Goal: Task Accomplishment & Management: Manage account settings

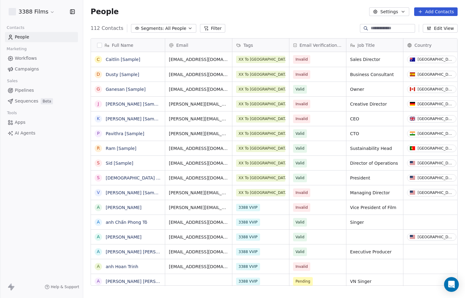
scroll to position [262, 382]
click at [45, 12] on html "3388 Films Contacts People Marketing Workflows Campaigns Sales Pipelines Sequen…" at bounding box center [232, 149] width 465 height 298
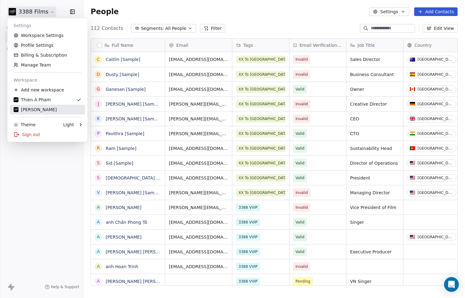
click at [49, 111] on div "Linda Gomez" at bounding box center [48, 110] width 68 height 6
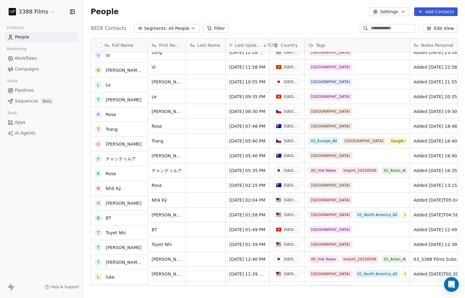
scroll to position [1043, 0]
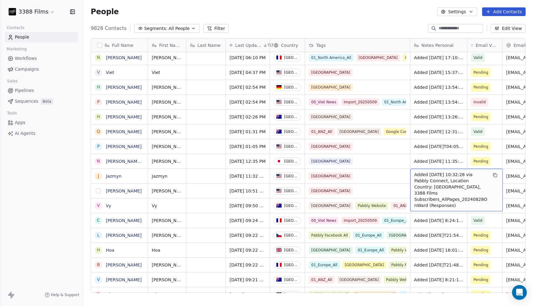
click at [98, 189] on button "grid" at bounding box center [98, 190] width 5 height 5
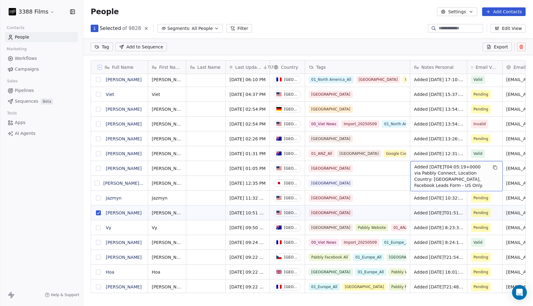
click at [97, 168] on button "grid" at bounding box center [98, 168] width 5 height 5
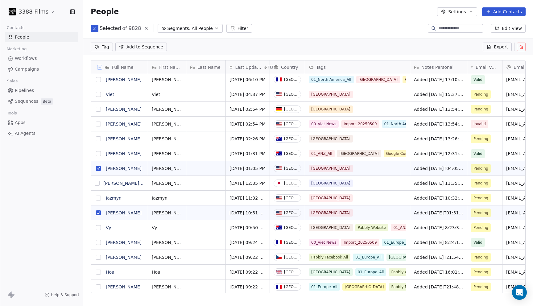
click at [97, 96] on button "grid" at bounding box center [98, 94] width 5 height 5
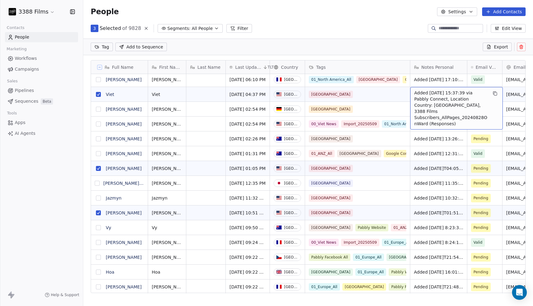
click at [99, 95] on button "grid" at bounding box center [98, 94] width 5 height 5
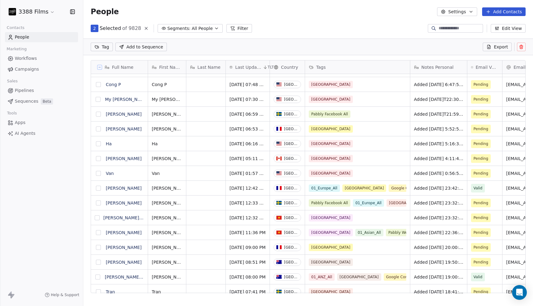
click at [97, 173] on button "grid" at bounding box center [98, 173] width 5 height 5
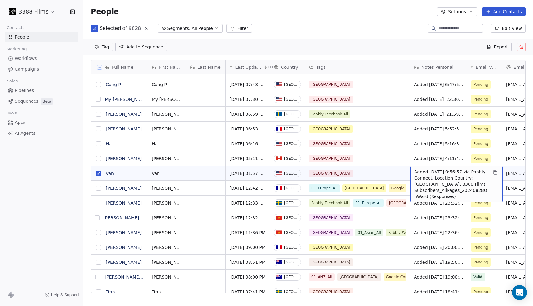
click at [99, 172] on button "grid" at bounding box center [98, 173] width 5 height 5
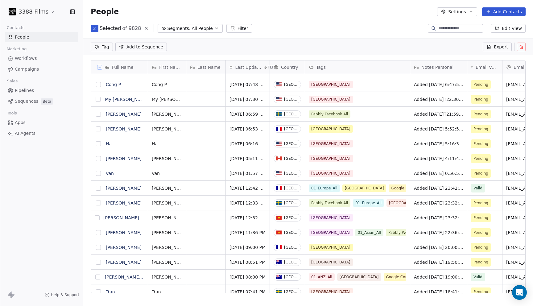
click at [99, 144] on button "grid" at bounding box center [98, 143] width 5 height 5
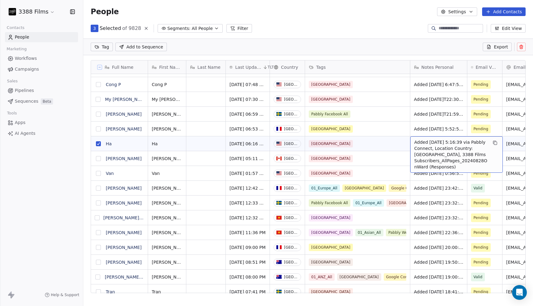
click at [100, 144] on button "grid" at bounding box center [98, 143] width 5 height 5
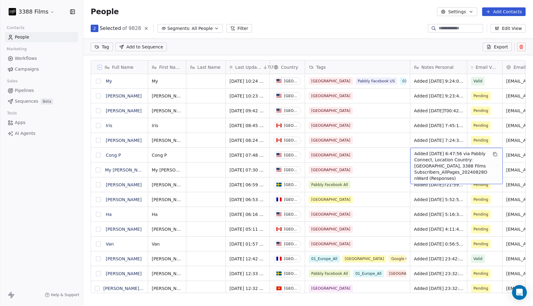
click at [99, 170] on button "grid" at bounding box center [98, 169] width 5 height 5
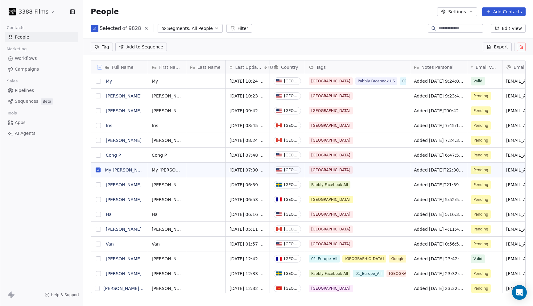
click at [99, 110] on button "grid" at bounding box center [98, 110] width 5 height 5
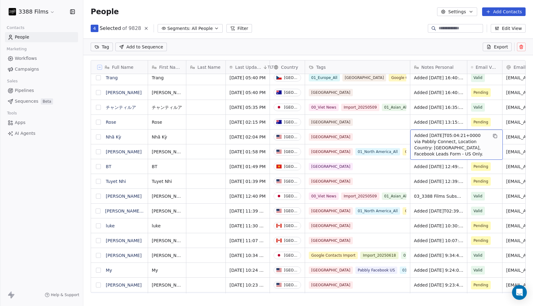
click at [99, 135] on button "grid" at bounding box center [98, 136] width 5 height 5
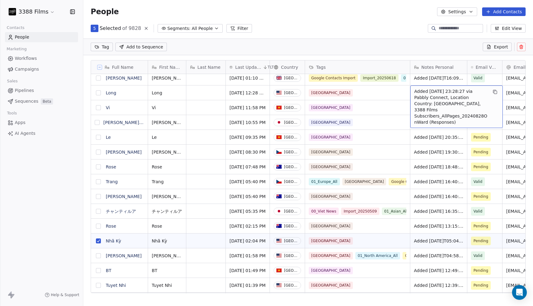
click at [376, 49] on div "Tag Add to Sequence Export" at bounding box center [308, 47] width 450 height 17
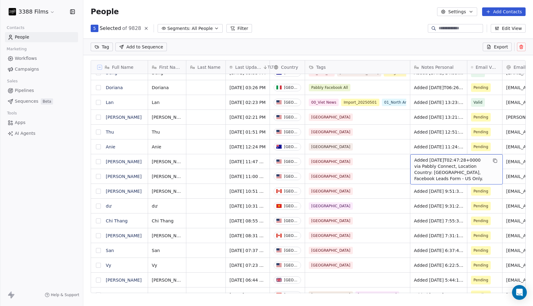
click at [100, 176] on button "grid" at bounding box center [98, 176] width 5 height 5
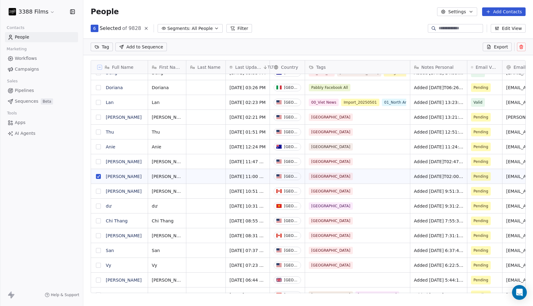
click at [98, 163] on button "grid" at bounding box center [98, 161] width 5 height 5
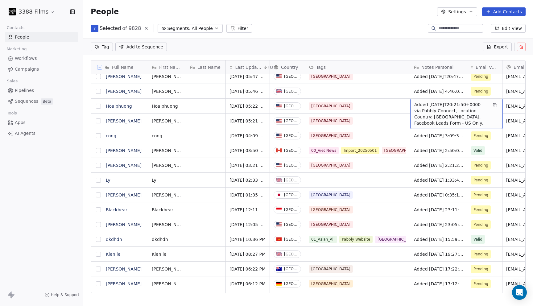
click at [101, 106] on button "grid" at bounding box center [98, 106] width 5 height 5
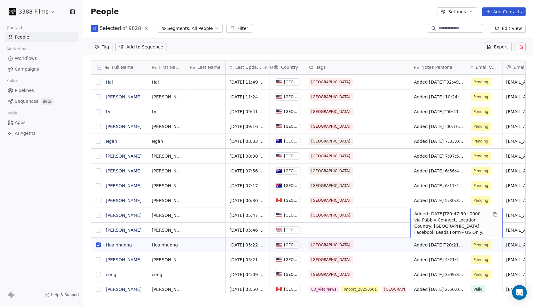
click at [99, 214] on button "grid" at bounding box center [98, 215] width 5 height 5
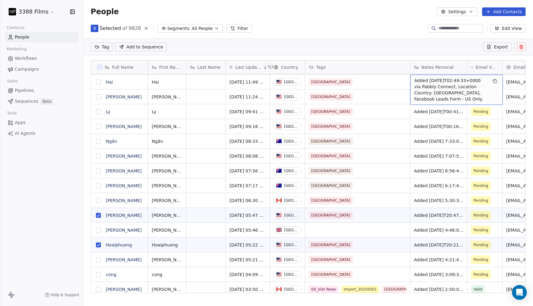
click at [99, 125] on button "grid" at bounding box center [98, 126] width 5 height 5
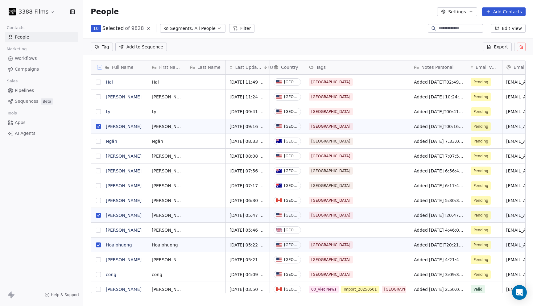
click at [99, 111] on button "grid" at bounding box center [98, 111] width 5 height 5
click at [99, 84] on button "grid" at bounding box center [98, 82] width 5 height 5
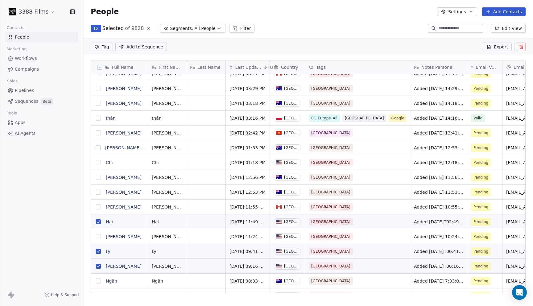
click at [428, 163] on span "Added [DATE] 12:18:22 via Pabbly Connect, Location Country: [GEOGRAPHIC_DATA], …" at bounding box center [438, 162] width 49 height 6
click at [387, 162] on div "[GEOGRAPHIC_DATA]" at bounding box center [357, 162] width 105 height 14
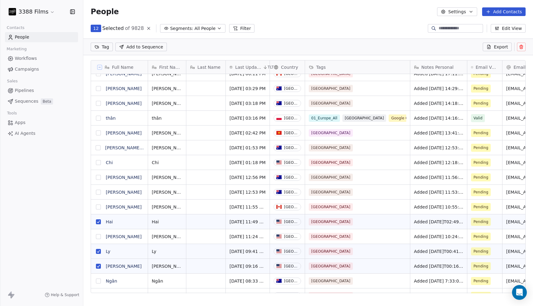
click at [431, 162] on span "Added [DATE] 12:18:22 via Pabbly Connect, Location Country: [GEOGRAPHIC_DATA], …" at bounding box center [438, 162] width 49 height 6
click at [446, 163] on span "Added [DATE] 12:18:22 via Pabbly Connect, Location Country: [GEOGRAPHIC_DATA], …" at bounding box center [438, 162] width 49 height 6
click at [438, 188] on div "Added [DATE] 11:53:52 via Pabbly Connect, Location Country: [GEOGRAPHIC_DATA], …" at bounding box center [438, 192] width 57 height 14
click at [432, 167] on div "Added [DATE] 12:18:22 via Pabbly Connect, Location Country: [GEOGRAPHIC_DATA], …" at bounding box center [438, 162] width 57 height 14
click at [440, 160] on span "Added [DATE] 12:18:22 via Pabbly Connect, Location Country: [GEOGRAPHIC_DATA], …" at bounding box center [438, 162] width 49 height 6
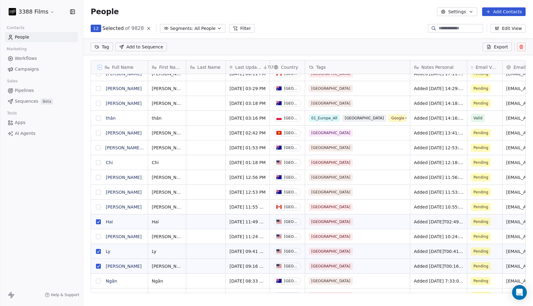
click at [440, 160] on span "Added [DATE] 12:18:22 via Pabbly Connect, Location Country: [GEOGRAPHIC_DATA], …" at bounding box center [438, 162] width 49 height 6
click at [422, 164] on span "Added [DATE] 12:18:22 via Pabbly Connect, Location Country: [GEOGRAPHIC_DATA], …" at bounding box center [438, 162] width 49 height 6
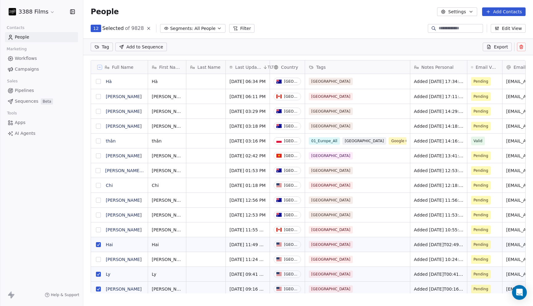
click at [96, 185] on button "grid" at bounding box center [98, 185] width 5 height 5
click at [98, 186] on button "grid" at bounding box center [98, 185] width 5 height 5
click at [108, 48] on html "3388 Films Contacts People Marketing Workflows Campaigns Sales Pipelines Sequen…" at bounding box center [266, 153] width 533 height 306
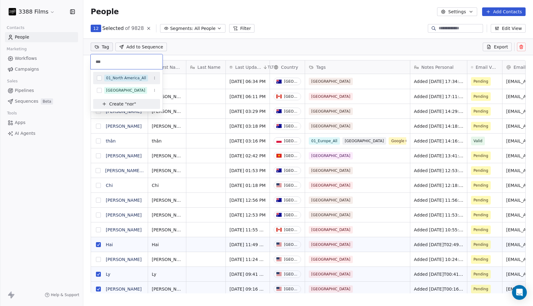
type input "***"
click at [116, 78] on div "01_North America_All" at bounding box center [126, 78] width 40 height 6
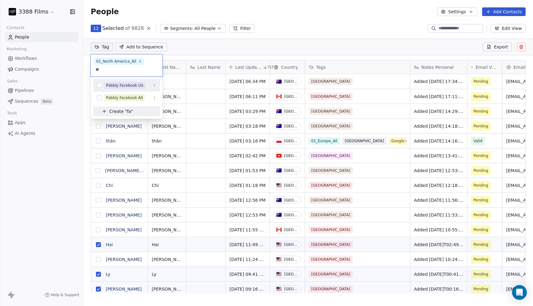
type input "**"
click at [118, 87] on div "Pabbly Facebook US" at bounding box center [124, 86] width 37 height 6
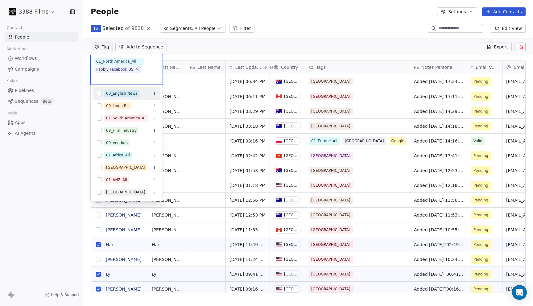
click at [282, 22] on html "3388 Films Contacts People Marketing Workflows Campaigns Sales Pipelines Sequen…" at bounding box center [266, 153] width 533 height 306
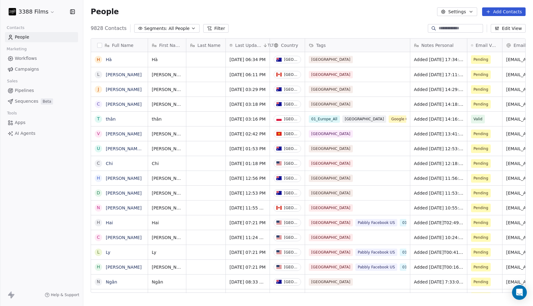
click at [336, 10] on div "People Settings Add Contacts" at bounding box center [308, 11] width 435 height 9
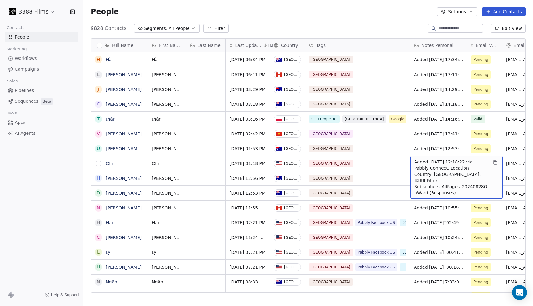
click at [98, 162] on button "grid" at bounding box center [98, 163] width 5 height 5
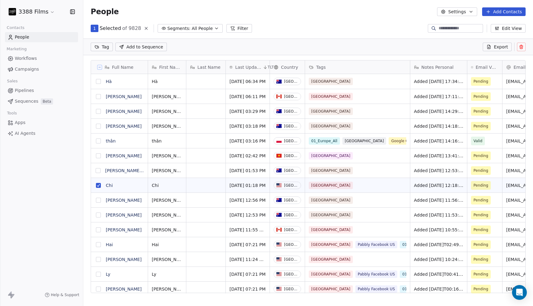
scroll to position [0, 0]
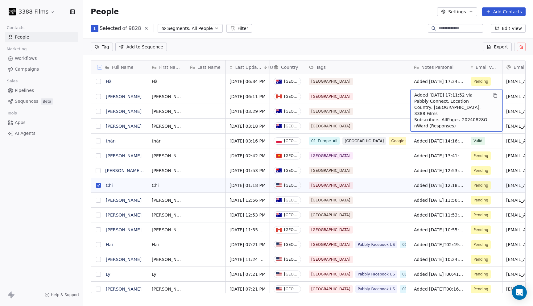
click at [99, 95] on button "grid" at bounding box center [98, 96] width 5 height 5
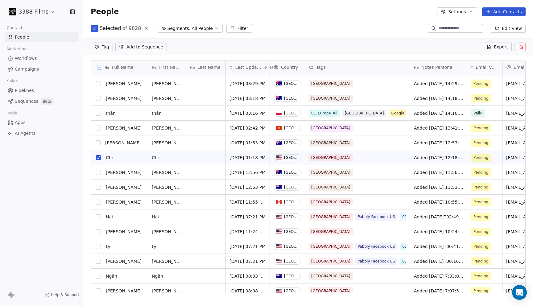
scroll to position [40, 0]
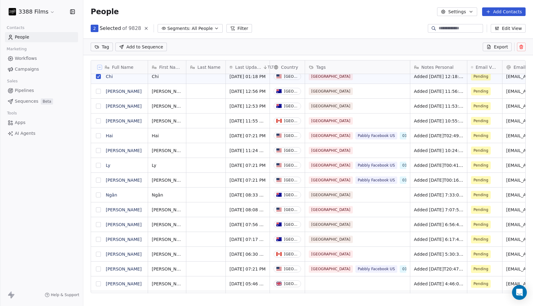
click at [97, 121] on button "grid" at bounding box center [98, 120] width 5 height 5
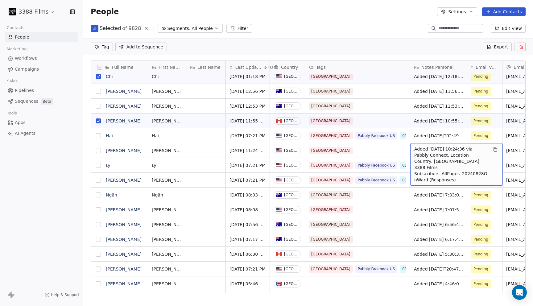
click at [98, 149] on button "grid" at bounding box center [98, 150] width 5 height 5
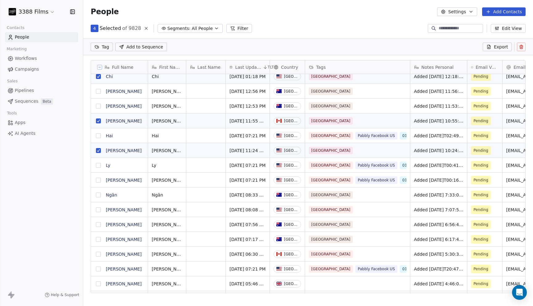
click at [98, 210] on button "grid" at bounding box center [98, 209] width 5 height 5
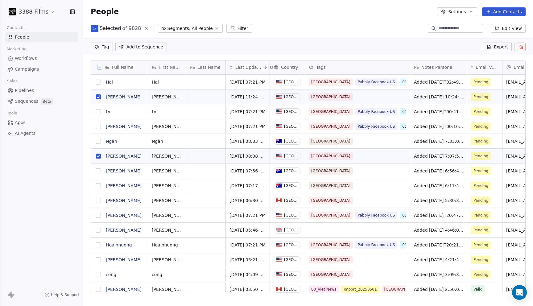
click at [98, 198] on button "grid" at bounding box center [98, 200] width 5 height 5
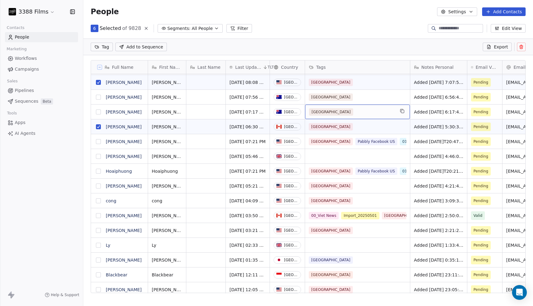
click at [100, 185] on button "grid" at bounding box center [98, 185] width 5 height 5
click at [99, 201] on button "grid" at bounding box center [98, 200] width 5 height 5
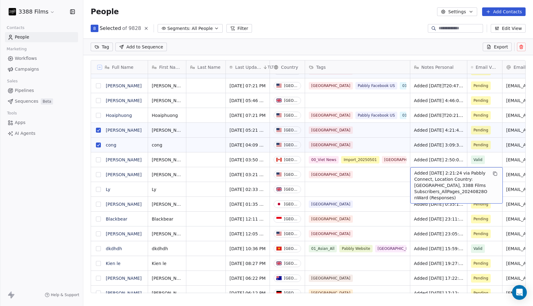
click at [98, 174] on button "grid" at bounding box center [98, 174] width 5 height 5
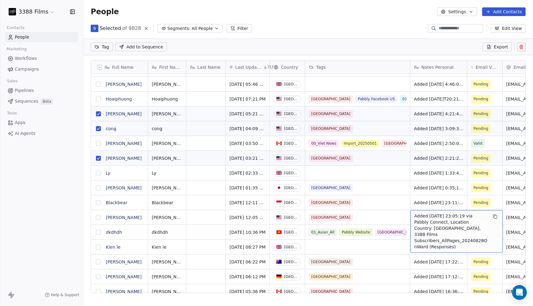
click at [99, 216] on button "grid" at bounding box center [98, 217] width 5 height 5
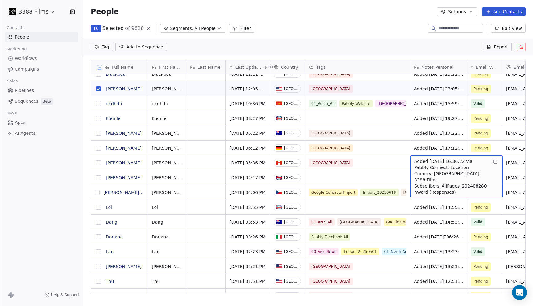
click at [99, 163] on button "grid" at bounding box center [98, 162] width 5 height 5
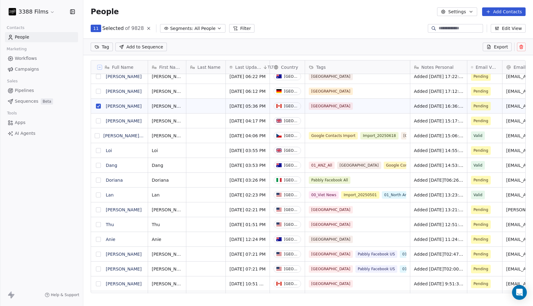
click at [97, 209] on button "grid" at bounding box center [98, 209] width 5 height 5
click at [97, 226] on button "grid" at bounding box center [98, 224] width 5 height 5
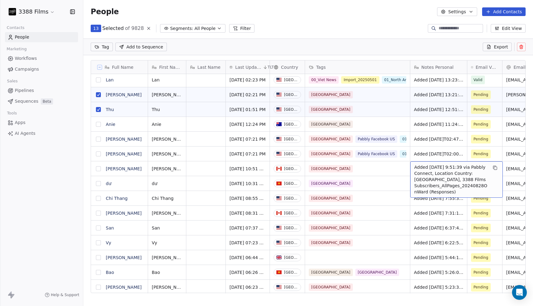
click at [97, 170] on button "grid" at bounding box center [98, 168] width 5 height 5
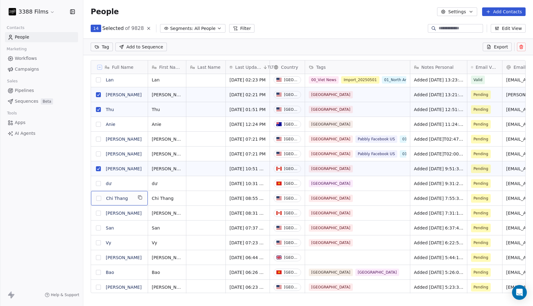
click at [98, 213] on button "grid" at bounding box center [98, 213] width 5 height 5
click at [98, 196] on button "grid" at bounding box center [98, 198] width 5 height 5
click at [98, 227] on button "grid" at bounding box center [98, 227] width 5 height 5
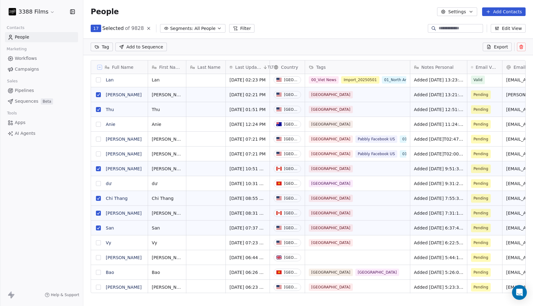
click at [98, 241] on button "grid" at bounding box center [98, 242] width 5 height 5
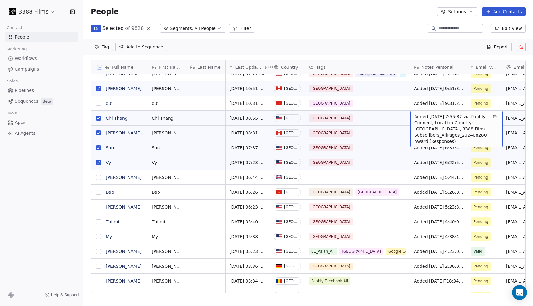
click at [99, 207] on button "grid" at bounding box center [98, 206] width 5 height 5
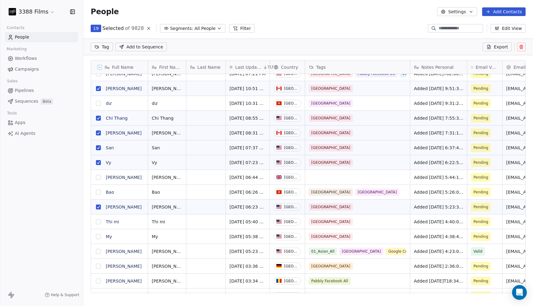
click at [98, 219] on button "grid" at bounding box center [98, 221] width 5 height 5
click at [98, 236] on button "grid" at bounding box center [98, 236] width 5 height 5
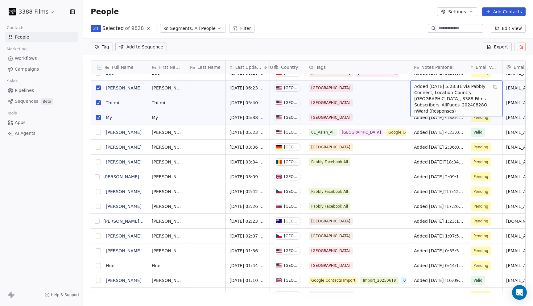
click at [101, 265] on button "grid" at bounding box center [98, 265] width 5 height 5
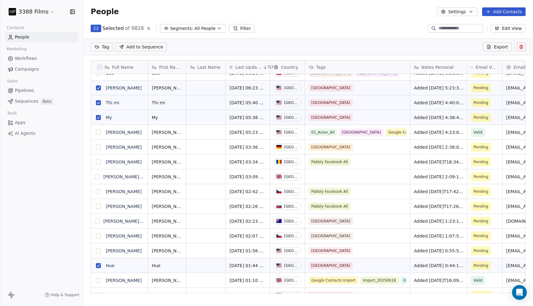
click at [98, 251] on button "grid" at bounding box center [98, 250] width 5 height 5
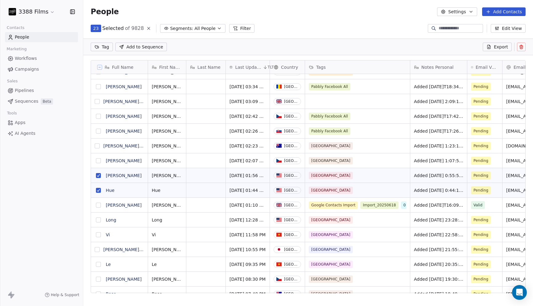
click at [99, 221] on button "grid" at bounding box center [98, 219] width 5 height 5
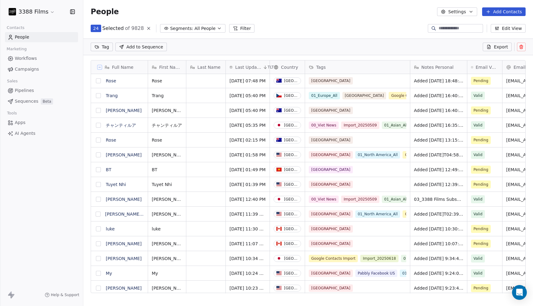
click at [100, 185] on button "grid" at bounding box center [98, 184] width 5 height 5
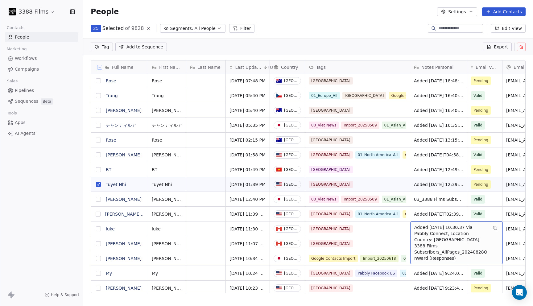
click at [99, 243] on button "grid" at bounding box center [98, 243] width 5 height 5
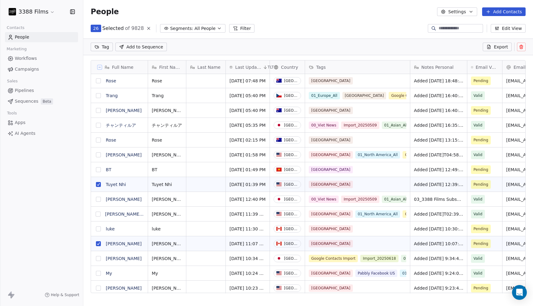
click at [100, 230] on button "grid" at bounding box center [98, 228] width 5 height 5
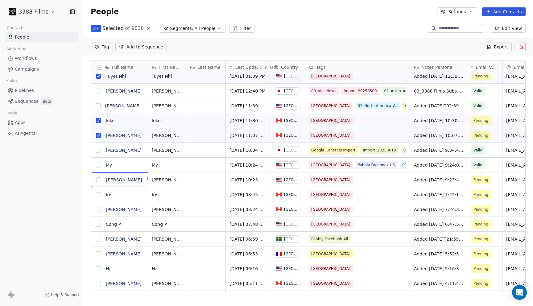
click at [99, 225] on button "grid" at bounding box center [98, 224] width 5 height 5
click at [99, 208] on button "grid" at bounding box center [98, 209] width 5 height 5
click at [101, 193] on button "grid" at bounding box center [98, 194] width 5 height 5
click at [101, 179] on button "grid" at bounding box center [98, 179] width 5 height 5
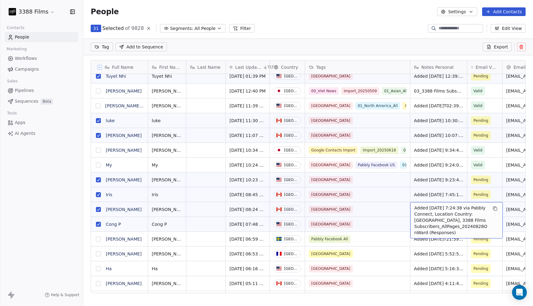
click at [429, 202] on div "Added [DATE] 7:24:38 via Pabbly Connect, Location Country: [GEOGRAPHIC_DATA], 3…" at bounding box center [456, 220] width 93 height 36
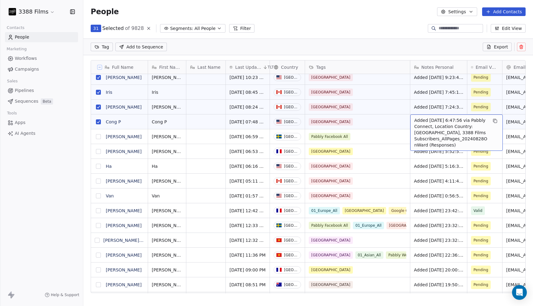
click at [97, 166] on button "grid" at bounding box center [98, 166] width 5 height 5
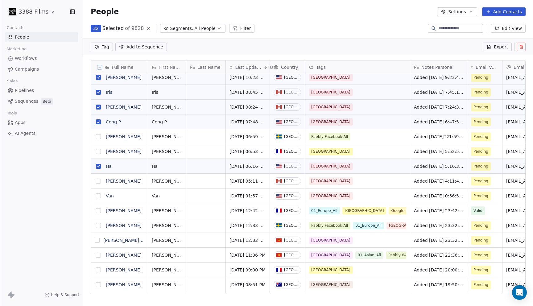
click at [98, 180] on button "grid" at bounding box center [98, 181] width 5 height 5
click at [100, 196] on button "grid" at bounding box center [98, 195] width 5 height 5
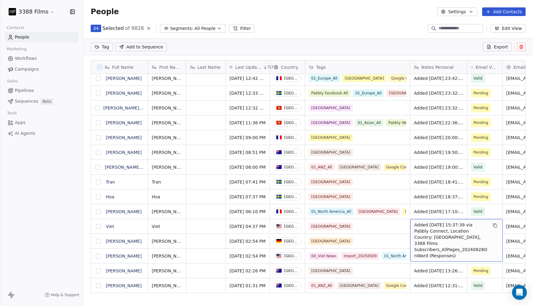
click at [97, 226] on button "grid" at bounding box center [98, 226] width 5 height 5
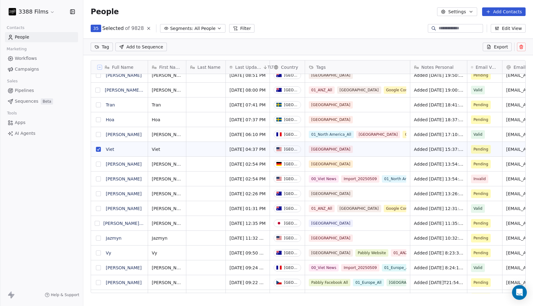
click at [97, 239] on button "grid" at bounding box center [98, 238] width 5 height 5
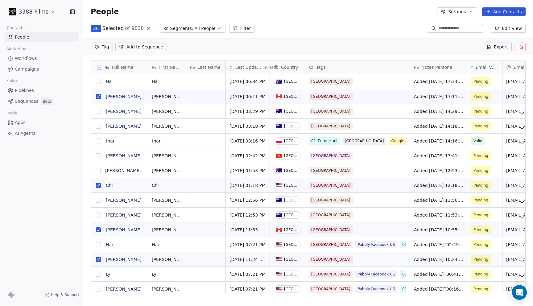
click at [107, 48] on html "3388 Films Contacts People Marketing Workflows Campaigns Sales Pipelines Sequen…" at bounding box center [266, 153] width 533 height 306
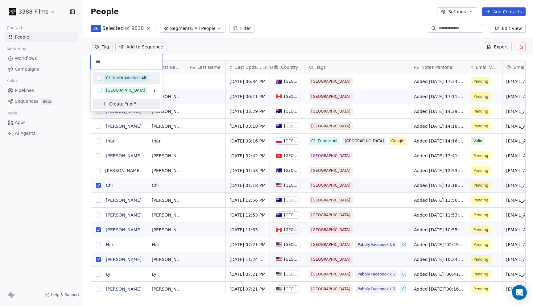
type input "***"
click at [122, 78] on div "01_North America_All" at bounding box center [126, 78] width 40 height 6
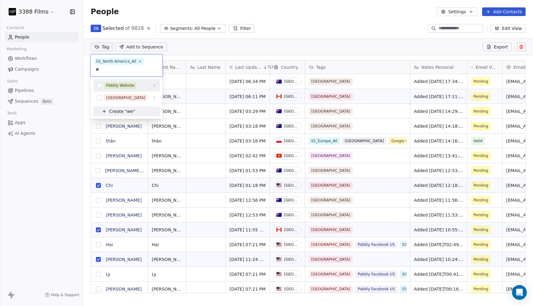
type input "**"
click at [126, 87] on div "Pabbly Website" at bounding box center [120, 86] width 28 height 6
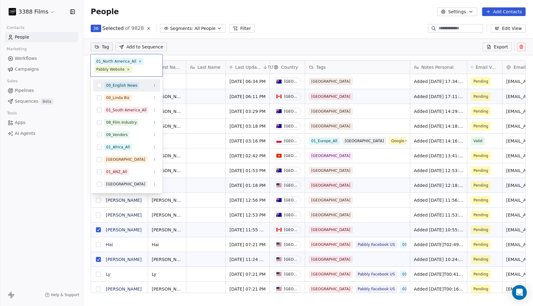
click at [316, 24] on html "3388 Films Contacts People Marketing Workflows Campaigns Sales Pipelines Sequen…" at bounding box center [266, 153] width 533 height 306
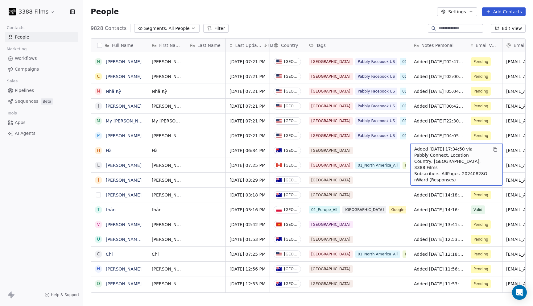
click at [97, 195] on button "grid" at bounding box center [98, 194] width 5 height 5
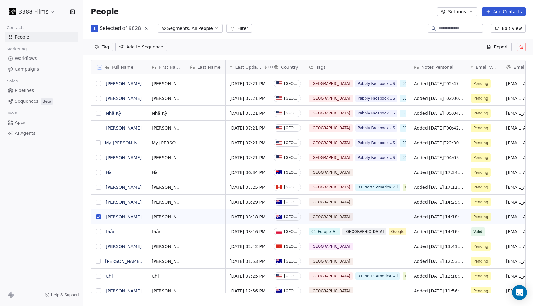
click at [98, 200] on button "grid" at bounding box center [98, 201] width 5 height 5
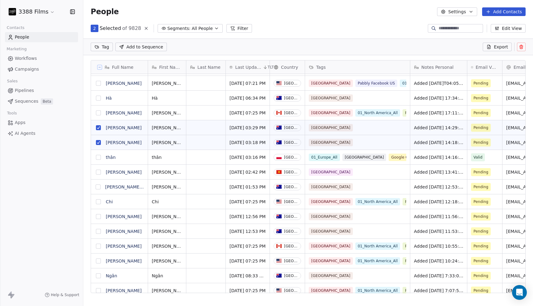
click at [98, 187] on button "grid" at bounding box center [98, 186] width 5 height 5
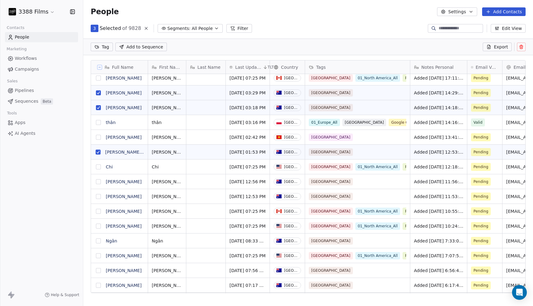
click at [98, 182] on button "grid" at bounding box center [98, 181] width 5 height 5
click at [98, 197] on button "grid" at bounding box center [98, 196] width 5 height 5
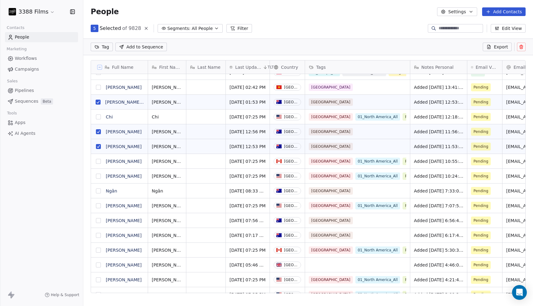
click at [99, 191] on button "grid" at bounding box center [98, 190] width 5 height 5
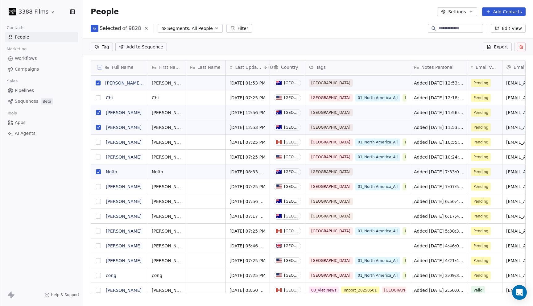
click at [99, 202] on button "grid" at bounding box center [98, 201] width 5 height 5
click at [99, 218] on button "grid" at bounding box center [98, 216] width 5 height 5
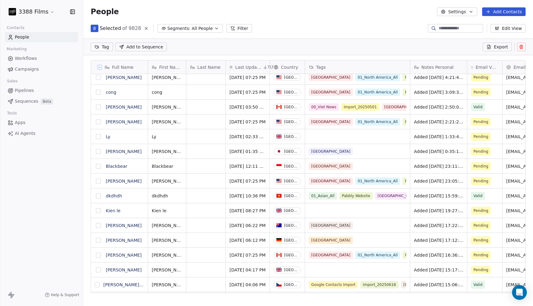
click at [98, 227] on button "grid" at bounding box center [98, 225] width 5 height 5
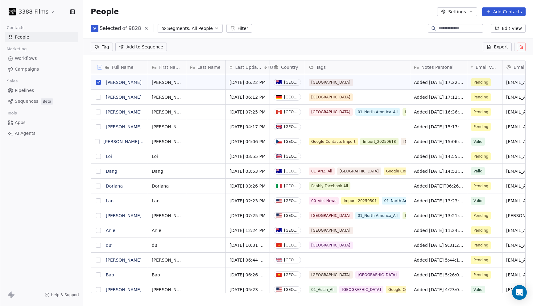
click at [98, 232] on button "grid" at bounding box center [98, 230] width 5 height 5
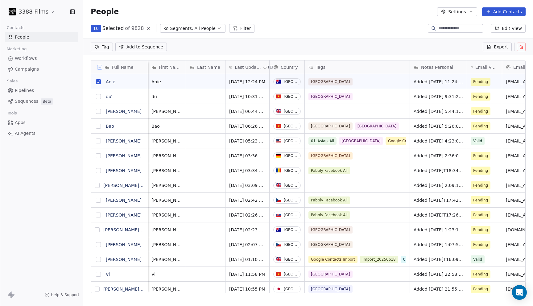
click at [99, 229] on button "grid" at bounding box center [97, 229] width 5 height 5
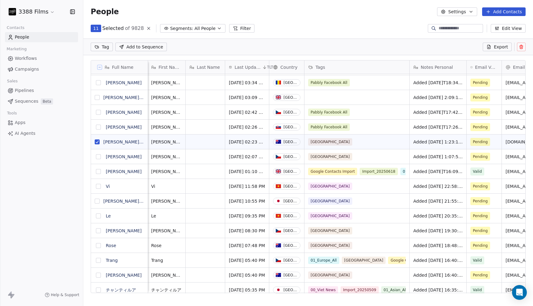
click at [100, 243] on button "grid" at bounding box center [98, 245] width 5 height 5
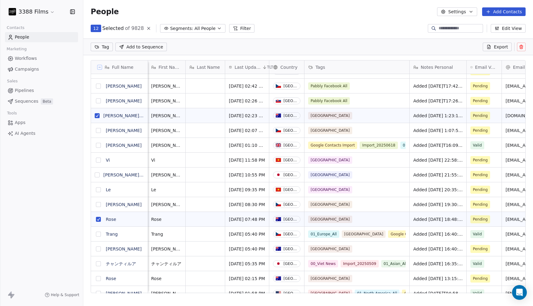
click at [100, 249] on button "grid" at bounding box center [98, 248] width 5 height 5
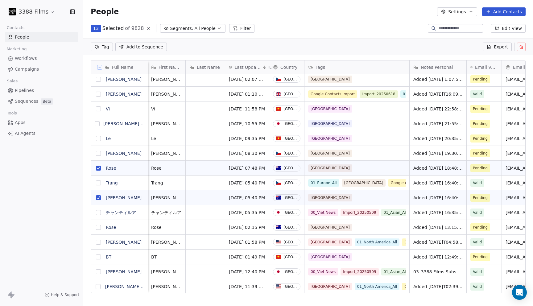
click at [98, 229] on button "grid" at bounding box center [98, 227] width 5 height 5
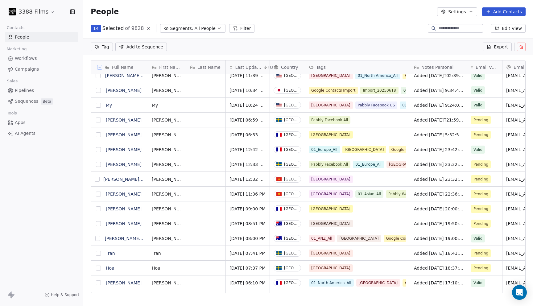
click at [100, 223] on button "grid" at bounding box center [98, 223] width 5 height 5
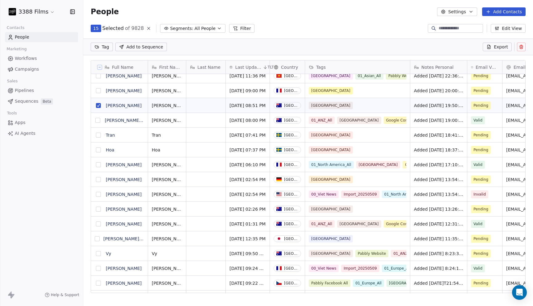
click at [99, 211] on button "grid" at bounding box center [98, 209] width 5 height 5
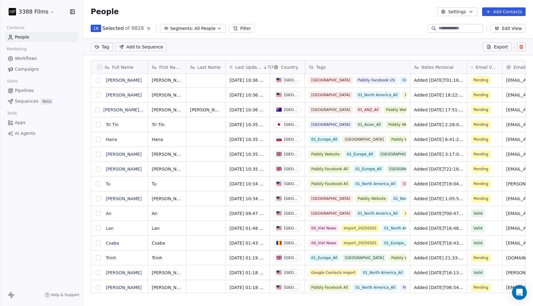
click at [107, 49] on html "3388 Films Contacts People Marketing Workflows Campaigns Sales Pipelines Sequen…" at bounding box center [266, 153] width 533 height 306
type input "***"
click at [122, 78] on div "01_ANZ_All" at bounding box center [116, 78] width 21 height 6
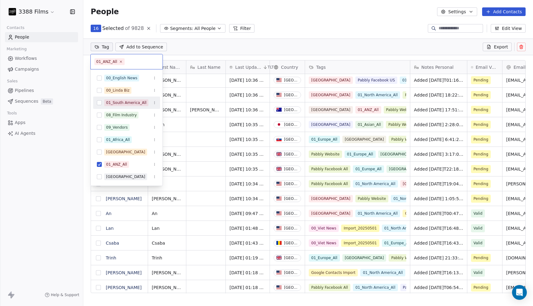
click at [259, 39] on html "3388 Films Contacts People Marketing Workflows Campaigns Sales Pipelines Sequen…" at bounding box center [266, 153] width 533 height 306
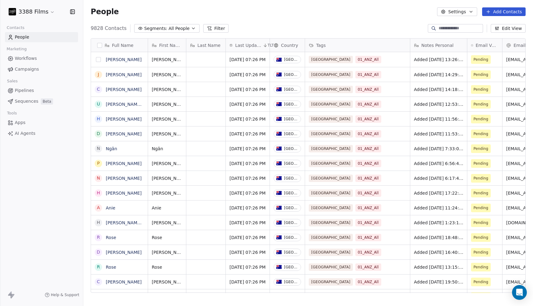
click at [99, 59] on button "grid" at bounding box center [98, 59] width 5 height 5
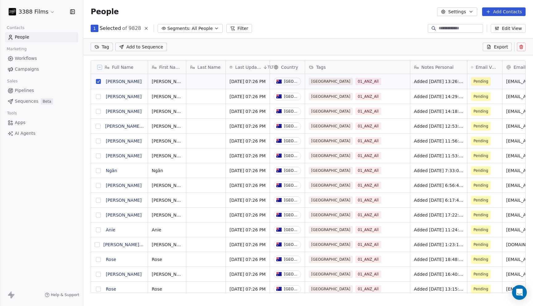
scroll to position [248, 450]
click at [98, 97] on button "grid" at bounding box center [98, 96] width 5 height 5
click at [99, 112] on button "grid" at bounding box center [98, 111] width 5 height 5
click at [99, 125] on button "grid" at bounding box center [98, 126] width 5 height 5
click at [99, 142] on button "grid" at bounding box center [98, 140] width 5 height 5
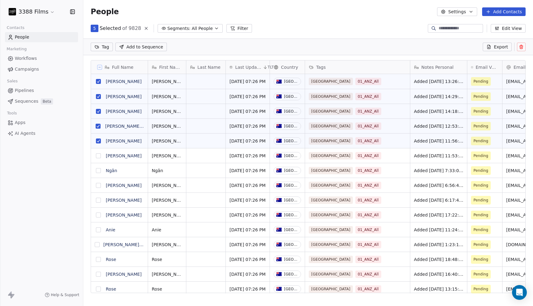
click at [99, 153] on button "grid" at bounding box center [98, 155] width 5 height 5
click at [99, 187] on button "grid" at bounding box center [98, 185] width 5 height 5
click at [98, 170] on button "grid" at bounding box center [98, 170] width 5 height 5
click at [100, 199] on button "grid" at bounding box center [98, 200] width 5 height 5
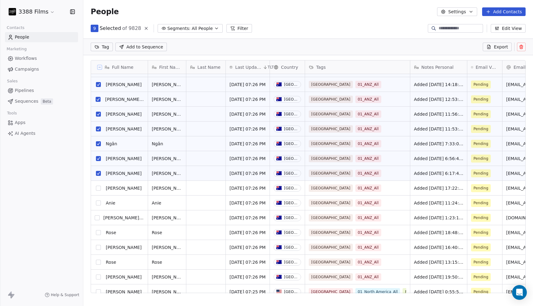
scroll to position [27, 0]
click at [99, 203] on button "grid" at bounding box center [98, 202] width 5 height 5
click at [99, 187] on button "grid" at bounding box center [98, 188] width 5 height 5
click at [100, 215] on button "grid" at bounding box center [97, 217] width 5 height 5
click at [99, 231] on button "grid" at bounding box center [98, 232] width 5 height 5
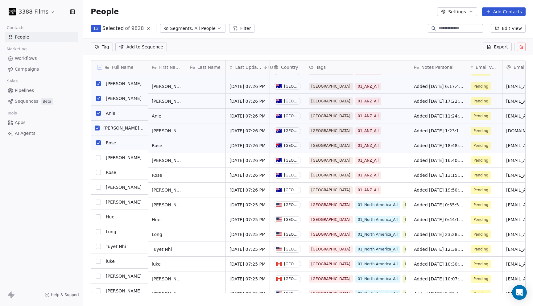
scroll to position [117, 0]
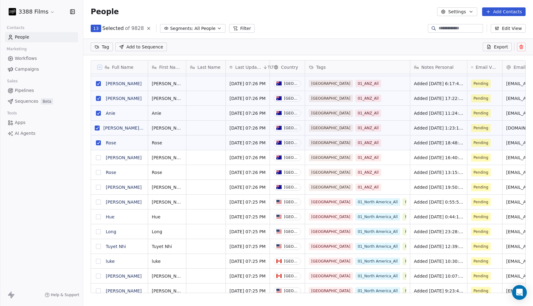
click at [97, 188] on button "grid" at bounding box center [98, 187] width 5 height 5
click at [98, 175] on button "grid" at bounding box center [98, 172] width 5 height 5
click at [98, 157] on button "grid" at bounding box center [98, 157] width 5 height 5
click at [109, 49] on html "3388 Films Contacts People Marketing Workflows Campaigns Sales Pipelines Sequen…" at bounding box center [266, 153] width 533 height 306
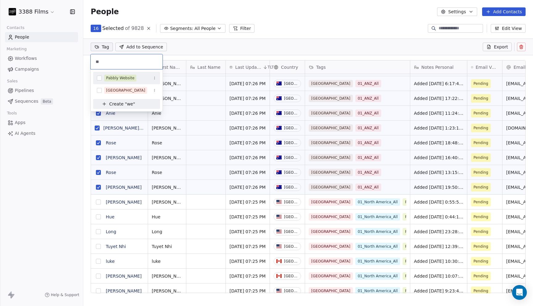
type input "**"
click at [117, 77] on div "Pabbly Website" at bounding box center [120, 78] width 28 height 6
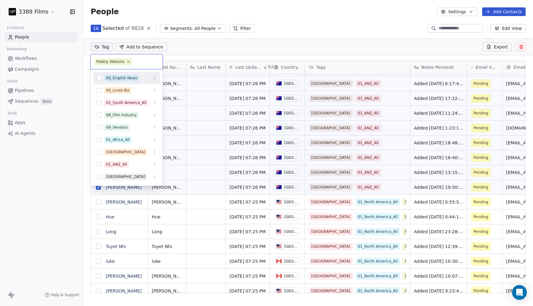
click at [368, 27] on html "3388 Films Contacts People Marketing Workflows Campaigns Sales Pipelines Sequen…" at bounding box center [266, 153] width 533 height 306
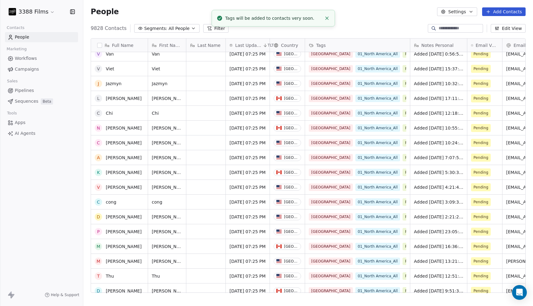
scroll to position [0, 0]
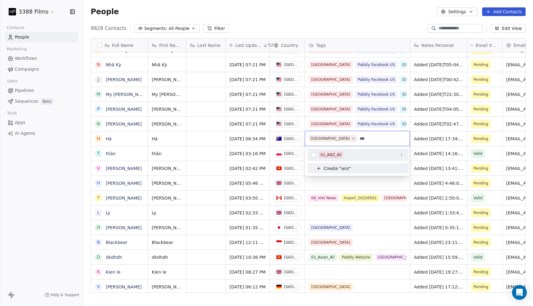
type input "***"
click at [342, 153] on span "01_ANZ_All" at bounding box center [331, 154] width 25 height 7
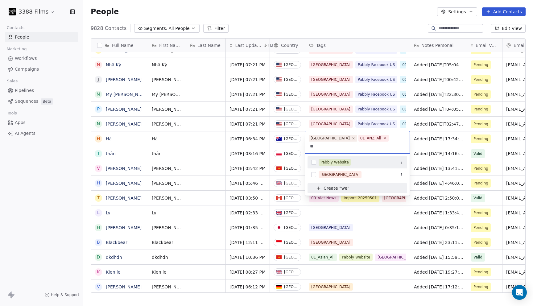
type input "**"
click at [338, 159] on div "Pabbly Website" at bounding box center [334, 162] width 28 height 6
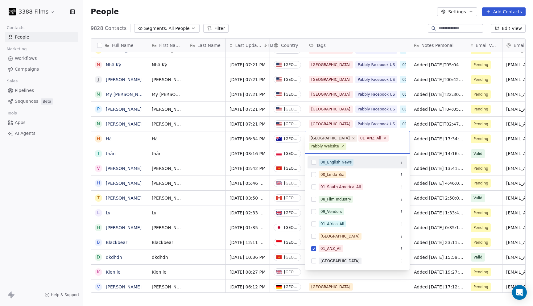
click at [64, 180] on html "3388 Films Contacts People Marketing Workflows Campaigns Sales Pipelines Sequen…" at bounding box center [266, 153] width 533 height 306
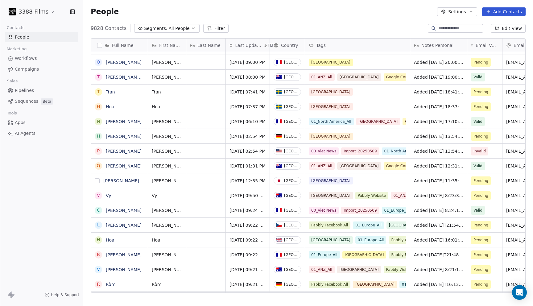
click at [98, 180] on button "grid" at bounding box center [97, 180] width 5 height 5
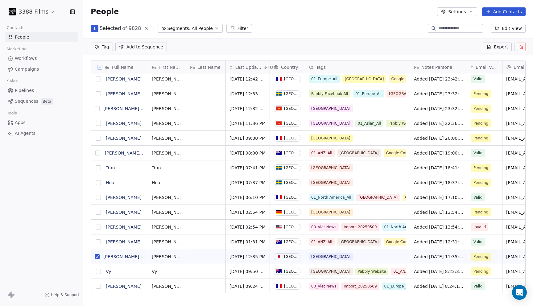
click at [430, 257] on span "Added [DATE] 11:35:28 via Pabbly Connect, Location Country: [GEOGRAPHIC_DATA], …" at bounding box center [438, 256] width 49 height 6
click at [434, 106] on span "Added [DATE] 23:32:13 via Pabbly Connect, Location Country: [GEOGRAPHIC_DATA], …" at bounding box center [438, 108] width 49 height 6
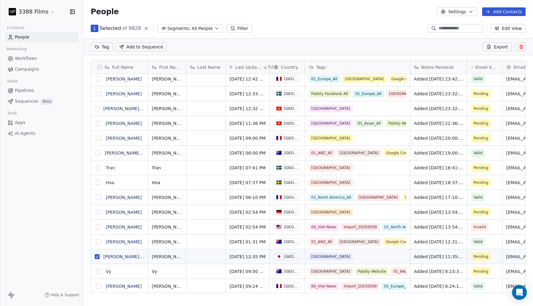
click at [372, 109] on div "[GEOGRAPHIC_DATA]" at bounding box center [357, 108] width 105 height 14
click at [99, 108] on button "grid" at bounding box center [97, 108] width 5 height 5
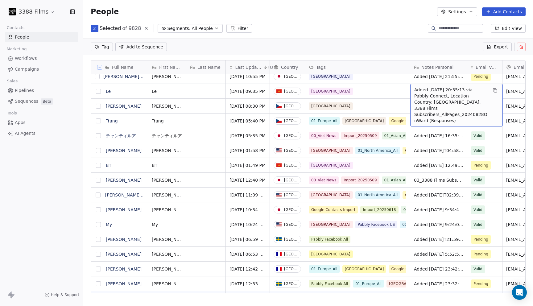
click at [96, 92] on button "grid" at bounding box center [98, 91] width 5 height 5
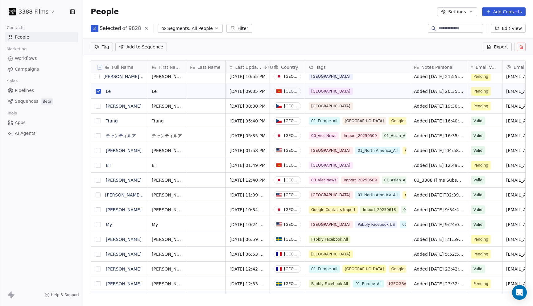
click at [96, 166] on button "grid" at bounding box center [98, 165] width 5 height 5
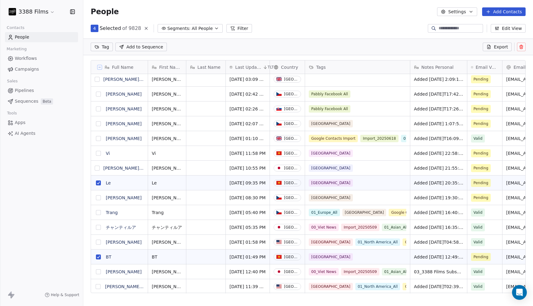
click at [98, 166] on button "grid" at bounding box center [97, 168] width 5 height 5
click at [98, 152] on button "grid" at bounding box center [98, 153] width 5 height 5
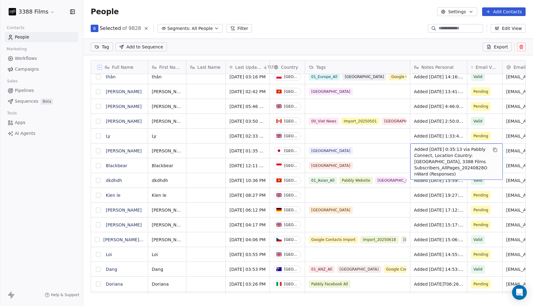
click at [99, 167] on button "grid" at bounding box center [98, 165] width 5 height 5
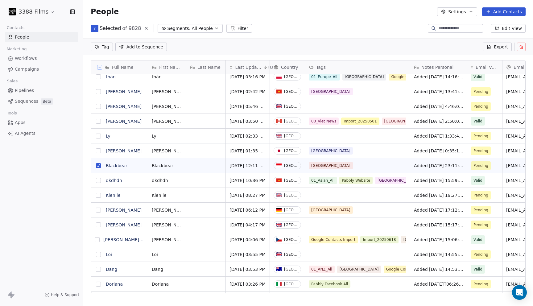
click at [99, 152] on button "grid" at bounding box center [98, 150] width 5 height 5
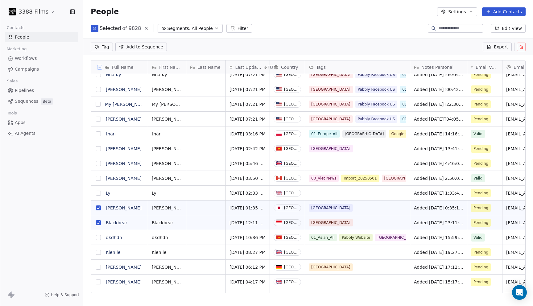
click at [98, 148] on button "grid" at bounding box center [98, 148] width 5 height 5
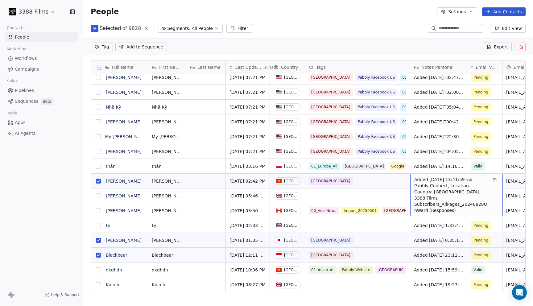
click at [103, 46] on html "3388 Films Contacts People Marketing Workflows Campaigns Sales Pipelines Sequen…" at bounding box center [266, 153] width 533 height 306
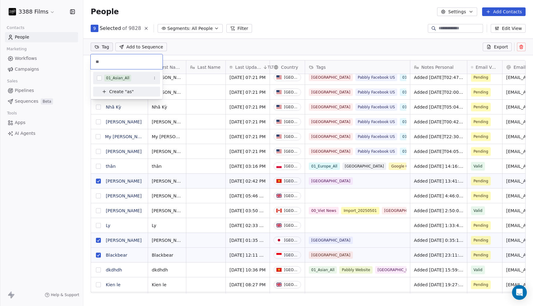
type input "**"
click at [116, 76] on div "01_Asian_All" at bounding box center [117, 78] width 23 height 6
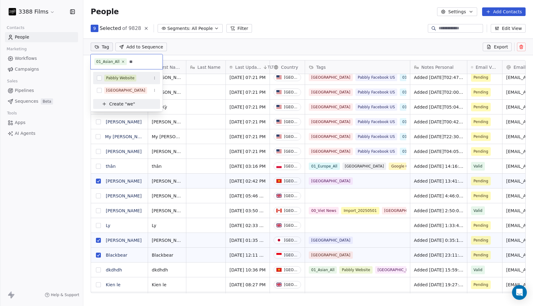
type input "**"
click at [118, 78] on div "Pabbly Website" at bounding box center [120, 78] width 28 height 6
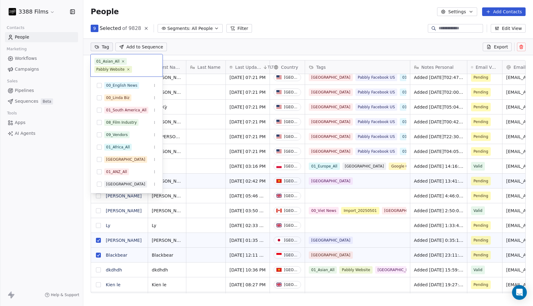
click at [298, 29] on html "3388 Films Contacts People Marketing Workflows Campaigns Sales Pipelines Sequen…" at bounding box center [266, 153] width 533 height 306
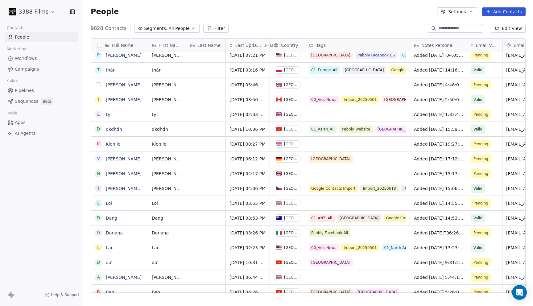
click at [99, 84] on button "grid" at bounding box center [98, 84] width 5 height 5
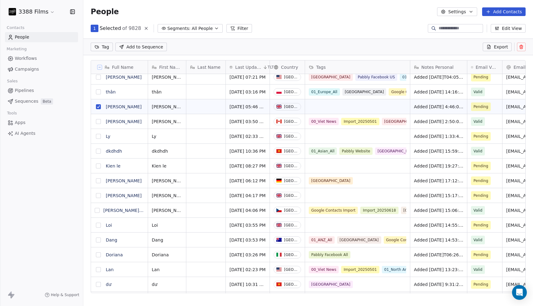
click at [97, 136] on button "grid" at bounding box center [98, 136] width 5 height 5
click at [98, 167] on button "grid" at bounding box center [98, 165] width 5 height 5
click at [100, 195] on button "grid" at bounding box center [98, 195] width 5 height 5
click at [97, 224] on button "grid" at bounding box center [98, 225] width 5 height 5
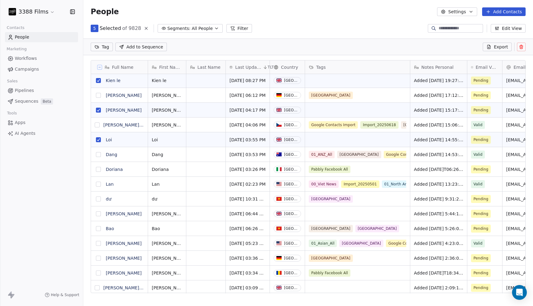
click at [98, 212] on button "grid" at bounding box center [98, 213] width 5 height 5
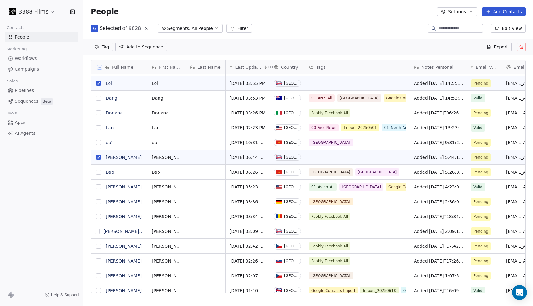
click at [99, 232] on button "grid" at bounding box center [97, 231] width 5 height 5
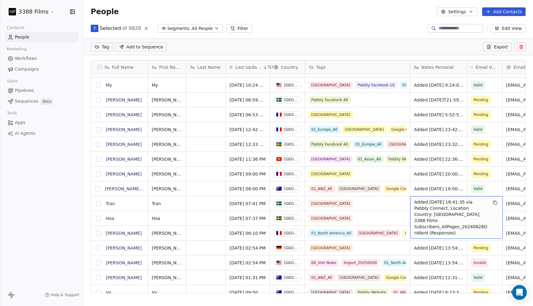
click at [99, 204] on button "grid" at bounding box center [98, 203] width 5 height 5
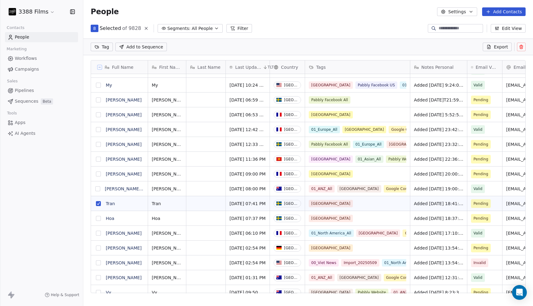
click at [99, 218] on button "grid" at bounding box center [98, 218] width 5 height 5
click at [99, 172] on button "grid" at bounding box center [98, 173] width 5 height 5
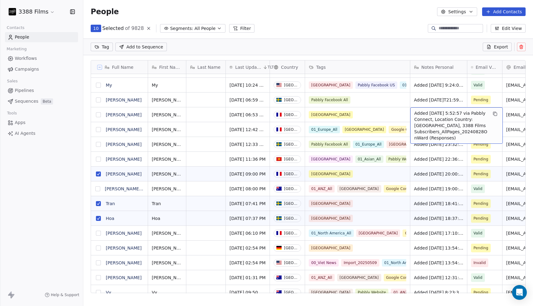
click at [100, 115] on button "grid" at bounding box center [98, 114] width 5 height 5
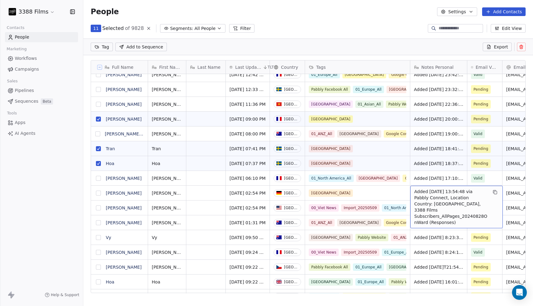
click at [97, 192] on button "grid" at bounding box center [98, 193] width 5 height 5
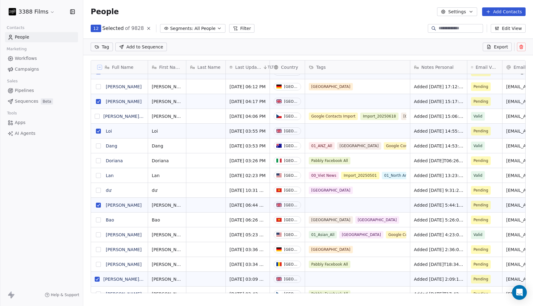
click at [109, 48] on html "3388 Films Contacts People Marketing Workflows Campaigns Sales Pipelines Sequen…" at bounding box center [266, 153] width 533 height 306
type input "**"
click at [120, 75] on div "01_Europe_All" at bounding box center [119, 78] width 26 height 6
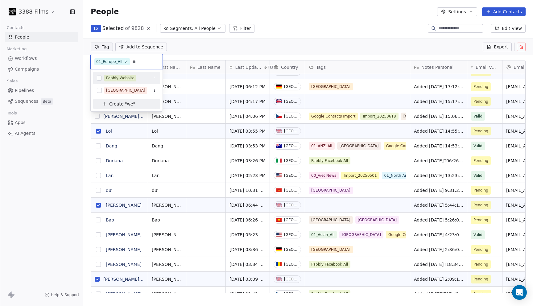
type input "**"
click at [121, 77] on div "Pabbly Website" at bounding box center [120, 78] width 28 height 6
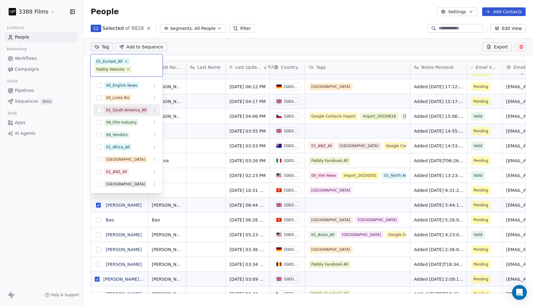
click at [49, 173] on html "3388 Films Contacts People Marketing Workflows Campaigns Sales Pipelines Sequen…" at bounding box center [266, 153] width 533 height 306
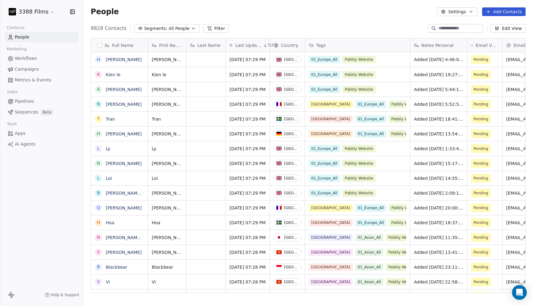
scroll to position [269, 450]
click at [98, 194] on button "grid" at bounding box center [97, 193] width 5 height 5
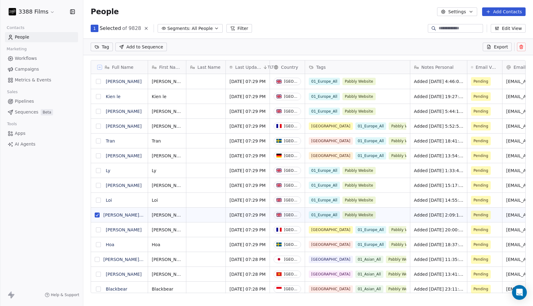
scroll to position [248, 450]
click at [100, 199] on button "grid" at bounding box center [98, 200] width 5 height 5
click at [98, 170] on button "grid" at bounding box center [98, 170] width 5 height 5
click at [100, 184] on button "grid" at bounding box center [98, 185] width 5 height 5
click at [97, 109] on button "grid" at bounding box center [98, 111] width 5 height 5
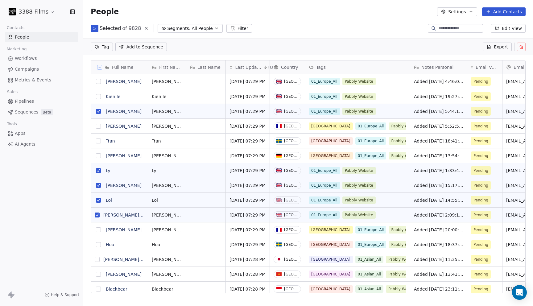
click at [97, 97] on button "grid" at bounding box center [98, 96] width 5 height 5
click at [97, 81] on button "grid" at bounding box center [98, 81] width 5 height 5
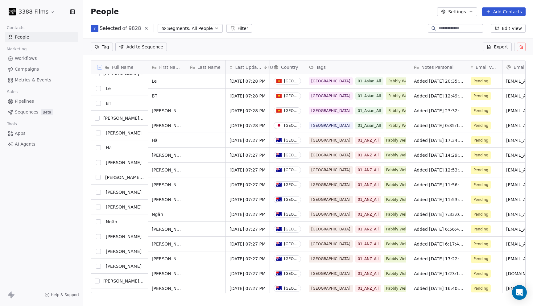
scroll to position [259, 0]
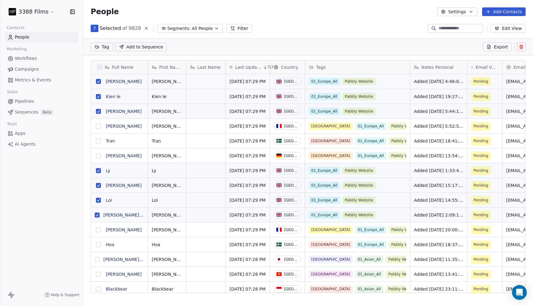
click at [109, 50] on html "3388 Films Contacts People Marketing Workflows Campaigns Metrics & Events Sales…" at bounding box center [266, 153] width 533 height 306
type input "****"
click at [112, 76] on div "[GEOGRAPHIC_DATA]" at bounding box center [125, 78] width 39 height 6
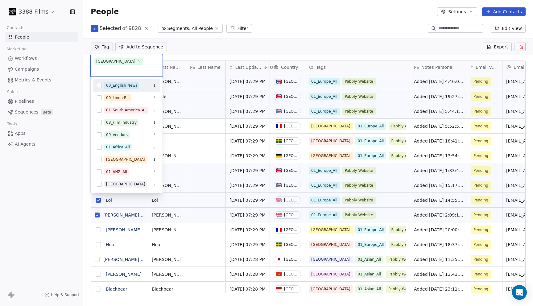
click at [374, 41] on html "3388 Films Contacts People Marketing Workflows Campaigns Metrics & Events Sales…" at bounding box center [266, 153] width 533 height 306
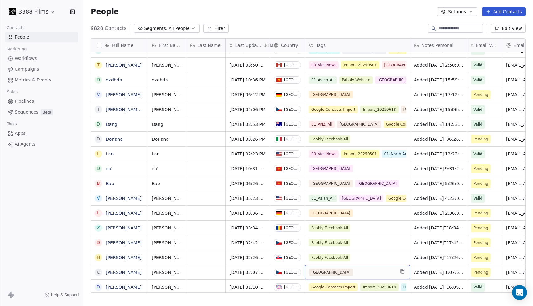
click at [378, 272] on div "[GEOGRAPHIC_DATA]" at bounding box center [352, 272] width 86 height 7
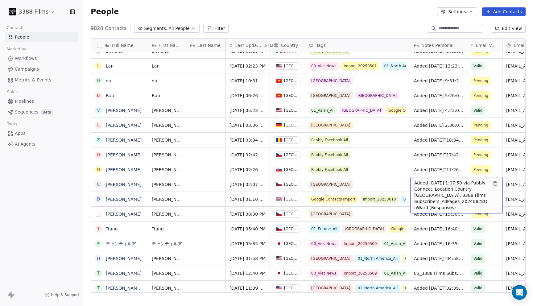
click at [100, 212] on button "grid" at bounding box center [98, 214] width 5 height 5
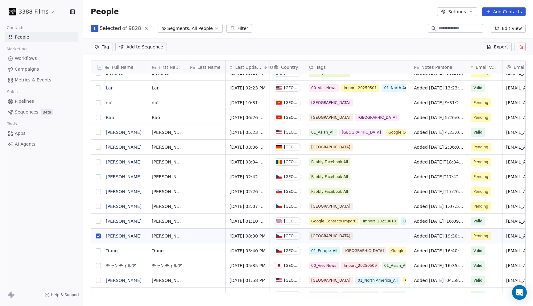
click at [101, 206] on button "grid" at bounding box center [98, 206] width 5 height 5
click at [99, 147] on button "grid" at bounding box center [98, 147] width 5 height 5
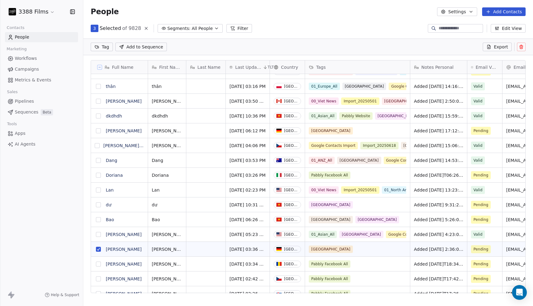
click at [99, 131] on button "grid" at bounding box center [98, 130] width 5 height 5
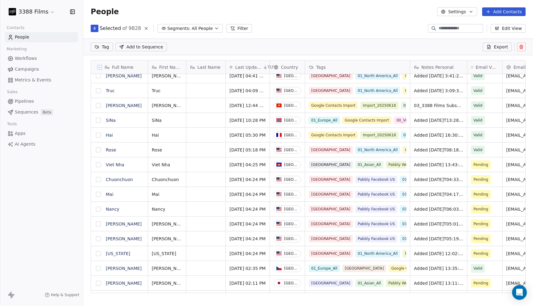
click at [109, 47] on html "3388 Films Contacts People Marketing Workflows Campaigns Metrics & Events Sales…" at bounding box center [266, 153] width 533 height 306
type input "**"
click at [115, 78] on div "01_Europe_All" at bounding box center [119, 78] width 26 height 6
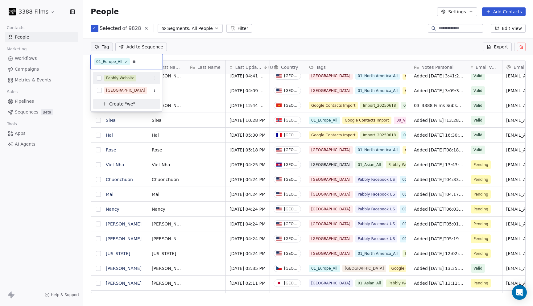
type input "**"
click at [121, 78] on div "Pabbly Website" at bounding box center [120, 78] width 28 height 6
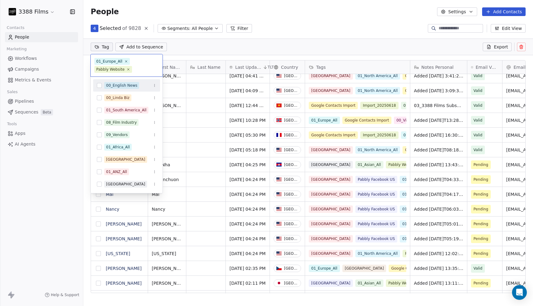
click at [305, 37] on html "3388 Films Contacts People Marketing Workflows Campaigns Metrics & Events Sales…" at bounding box center [266, 153] width 533 height 306
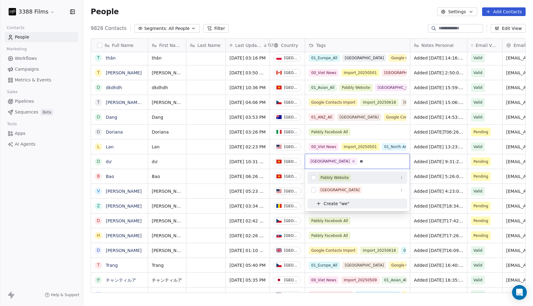
type input "**"
click at [343, 176] on div "Pabbly Website" at bounding box center [334, 178] width 28 height 6
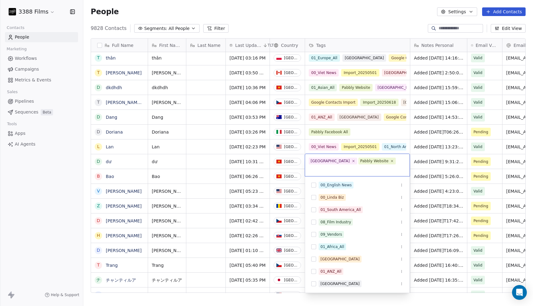
type input "*"
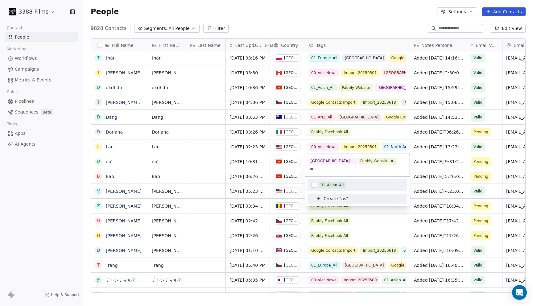
type input "**"
click at [340, 182] on div "01_Asian_All" at bounding box center [331, 185] width 23 height 6
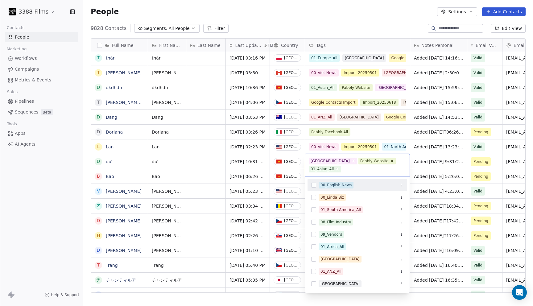
click at [81, 218] on html "3388 Films Contacts People Marketing Workflows Campaigns Metrics & Events Sales…" at bounding box center [266, 153] width 533 height 306
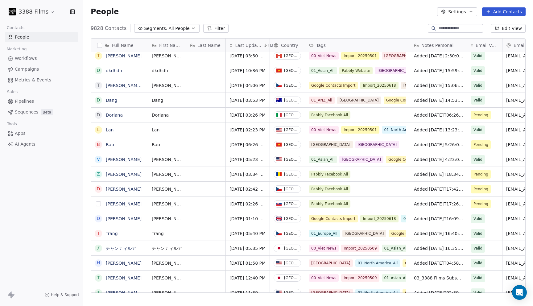
click at [99, 204] on button "grid" at bounding box center [98, 203] width 5 height 5
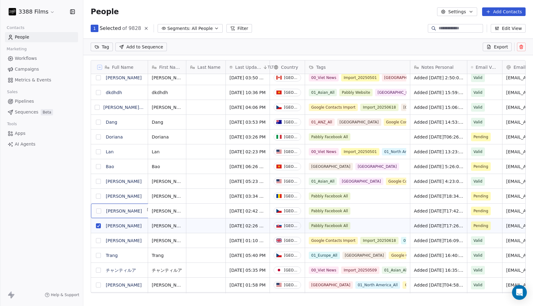
click at [99, 208] on div "D" at bounding box center [98, 210] width 7 height 7
click at [99, 196] on button "grid" at bounding box center [98, 196] width 5 height 5
click at [99, 210] on button "grid" at bounding box center [98, 210] width 5 height 5
click at [98, 136] on button "grid" at bounding box center [98, 136] width 5 height 5
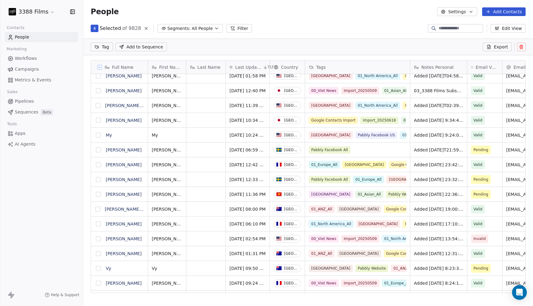
click at [100, 150] on button "grid" at bounding box center [98, 149] width 5 height 5
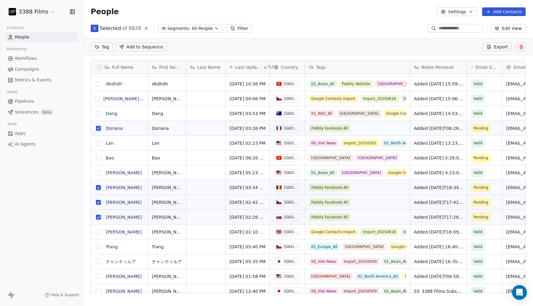
click at [107, 47] on html "3388 Films Contacts People Marketing Workflows Campaigns Metrics & Events Sales…" at bounding box center [266, 153] width 533 height 306
type input "**"
click at [117, 78] on div "01_Europe_All" at bounding box center [119, 78] width 26 height 6
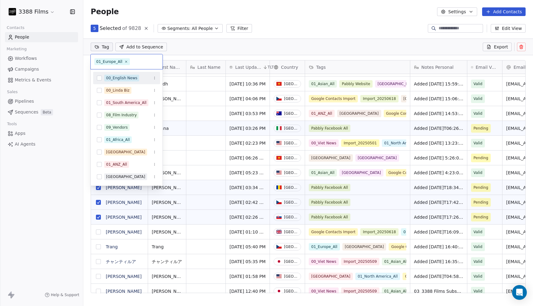
click at [319, 23] on html "3388 Films Contacts People Marketing Workflows Campaigns Metrics & Events Sales…" at bounding box center [266, 153] width 533 height 306
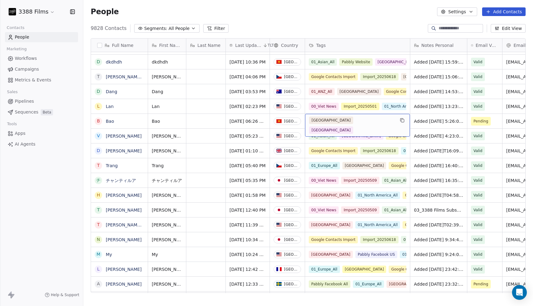
click at [388, 123] on div "[GEOGRAPHIC_DATA] [GEOGRAPHIC_DATA]" at bounding box center [352, 125] width 86 height 17
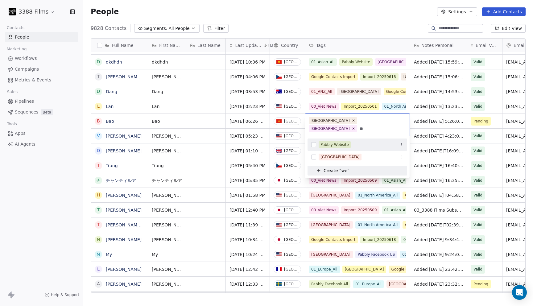
type input "**"
click at [377, 141] on div "Pabbly Website" at bounding box center [361, 144] width 85 height 7
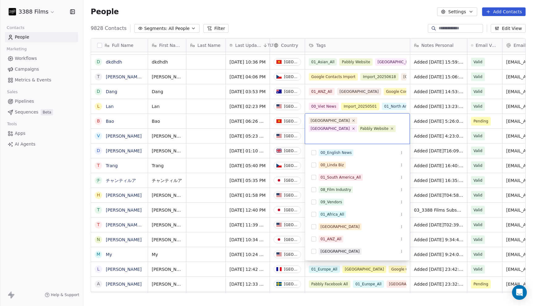
click at [456, 127] on html "3388 Films Contacts People Marketing Workflows Campaigns Metrics & Events Sales…" at bounding box center [266, 153] width 533 height 306
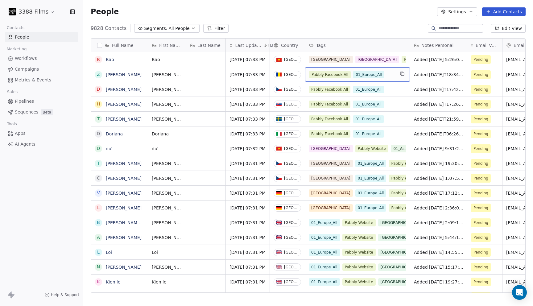
click at [393, 77] on div "Pabbly Facebook All 01_Europe_All" at bounding box center [352, 74] width 86 height 7
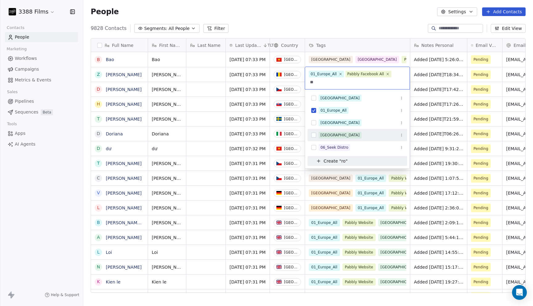
type input "**"
click at [332, 135] on div "[GEOGRAPHIC_DATA]" at bounding box center [339, 135] width 39 height 6
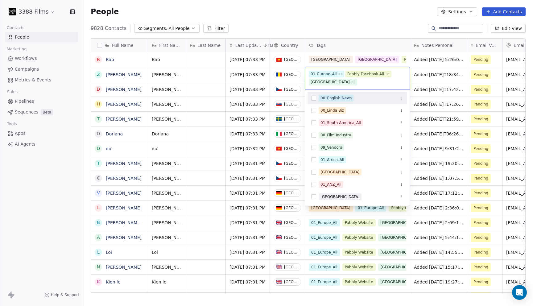
click at [382, 8] on html "3388 Films Contacts People Marketing Workflows Campaigns Metrics & Events Sales…" at bounding box center [266, 153] width 533 height 306
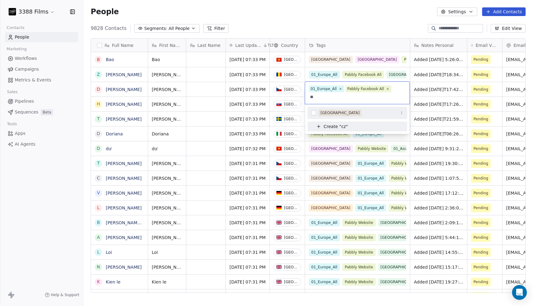
type input "**"
click at [337, 112] on div "[GEOGRAPHIC_DATA]" at bounding box center [339, 113] width 39 height 6
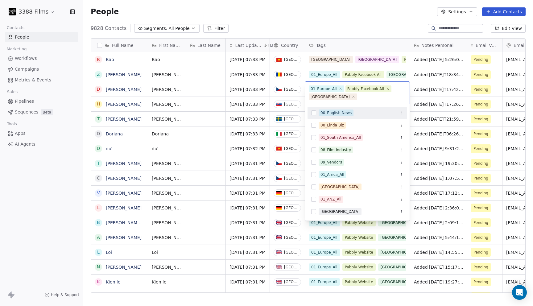
click at [355, 31] on html "3388 Films Contacts People Marketing Workflows Campaigns Metrics & Events Sales…" at bounding box center [266, 153] width 533 height 306
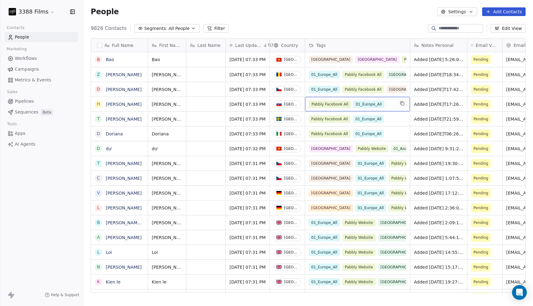
click at [392, 107] on div "Pabbly Facebook All 01_Europe_All" at bounding box center [352, 104] width 86 height 7
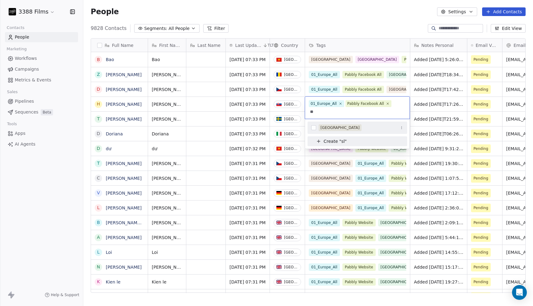
type input "**"
click at [328, 128] on div "[GEOGRAPHIC_DATA]" at bounding box center [339, 128] width 39 height 6
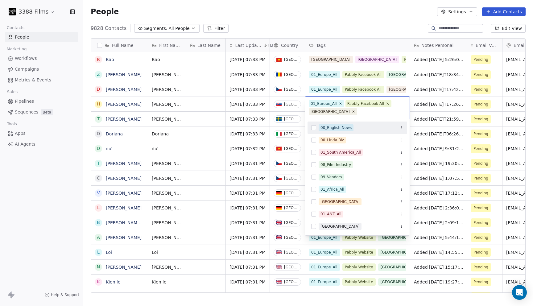
click at [351, 19] on html "3388 Films Contacts People Marketing Workflows Campaigns Metrics & Events Sales…" at bounding box center [266, 153] width 533 height 306
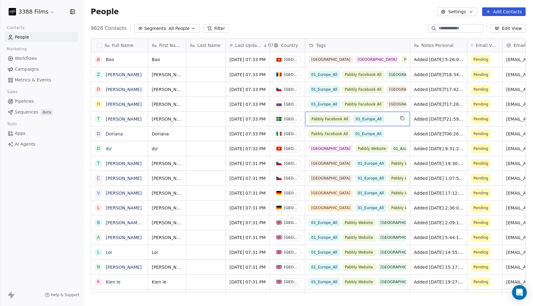
click at [394, 118] on div "Pabbly Facebook All 01_Europe_All" at bounding box center [352, 118] width 86 height 7
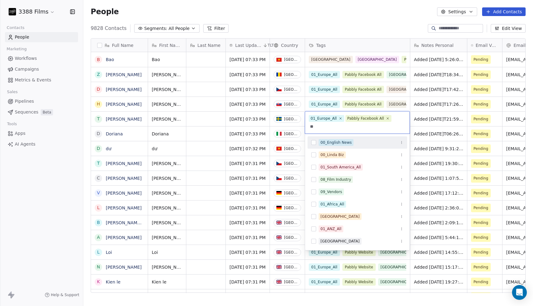
type input "***"
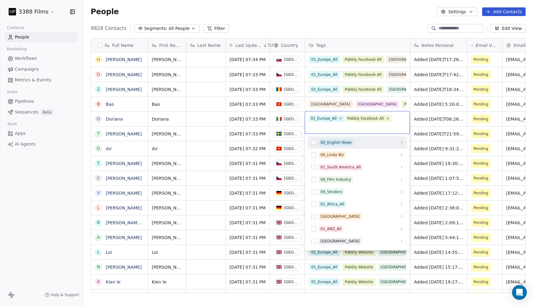
click at [330, 141] on div "00_English News" at bounding box center [335, 143] width 31 height 6
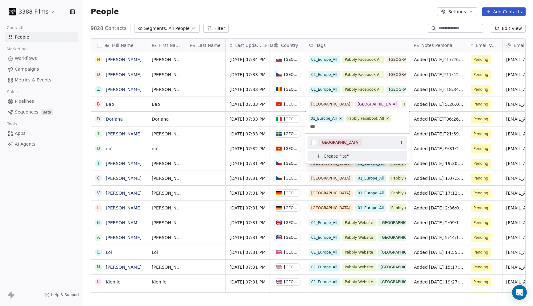
type input "***"
click at [335, 141] on div "[GEOGRAPHIC_DATA]" at bounding box center [361, 142] width 85 height 7
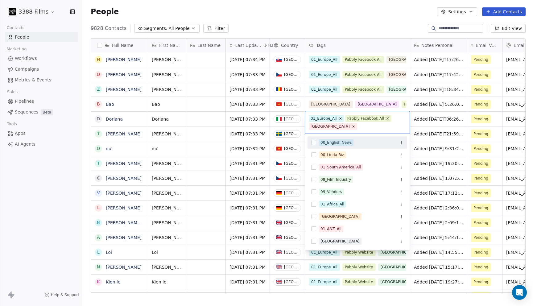
click at [350, 27] on html "3388 Films Contacts People Marketing Workflows Campaigns Metrics & Events Sales…" at bounding box center [266, 153] width 533 height 306
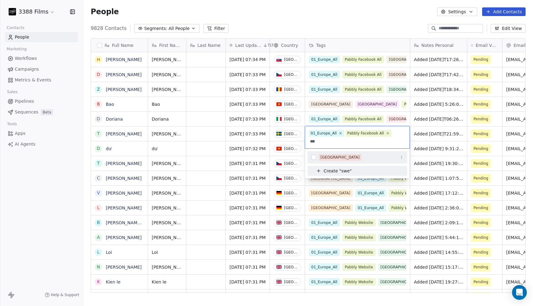
type input "***"
click at [329, 156] on div "[GEOGRAPHIC_DATA]" at bounding box center [339, 157] width 39 height 6
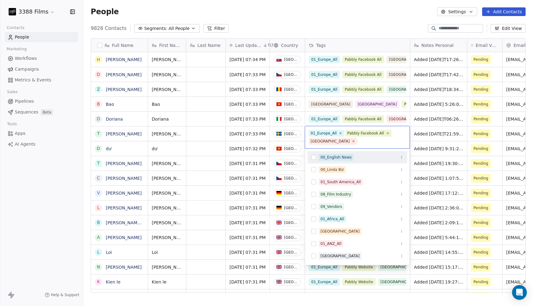
click at [348, 17] on html "3388 Films Contacts People Marketing Workflows Campaigns Metrics & Events Sales…" at bounding box center [266, 153] width 533 height 306
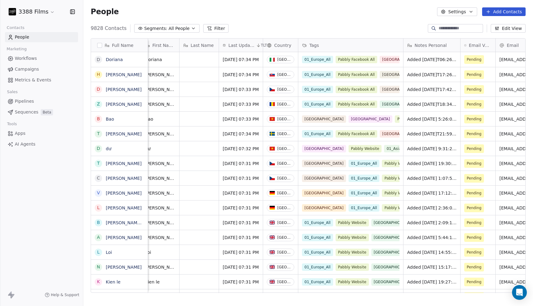
scroll to position [0, 0]
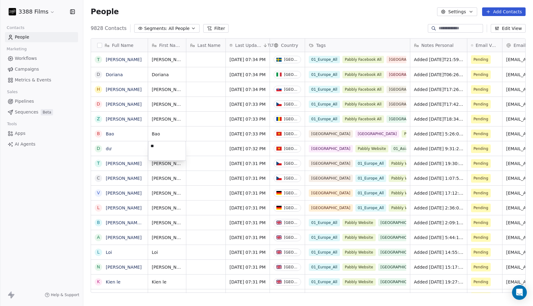
click at [151, 146] on textarea "**" at bounding box center [166, 150] width 37 height 19
type textarea "**"
click at [258, 17] on html "3388 Films Contacts People Marketing Workflows Campaigns Metrics & Events Sales…" at bounding box center [266, 153] width 533 height 306
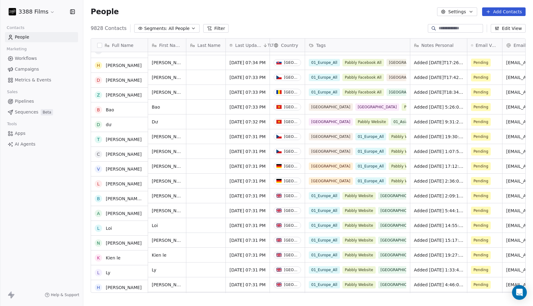
scroll to position [31, 0]
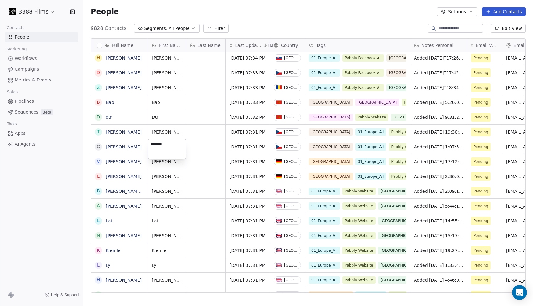
click at [162, 145] on textarea "*******" at bounding box center [166, 148] width 37 height 19
type textarea "*******"
click at [183, 167] on html "3388 Films Contacts People Marketing Workflows Campaigns Metrics & Events Sales…" at bounding box center [266, 153] width 533 height 306
click at [160, 175] on span "[PERSON_NAME]" at bounding box center [170, 176] width 36 height 6
click at [159, 174] on textarea "**********" at bounding box center [168, 178] width 40 height 19
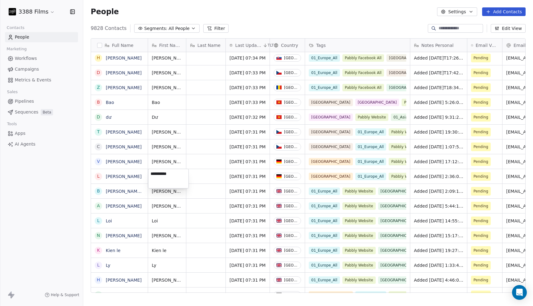
type textarea "**********"
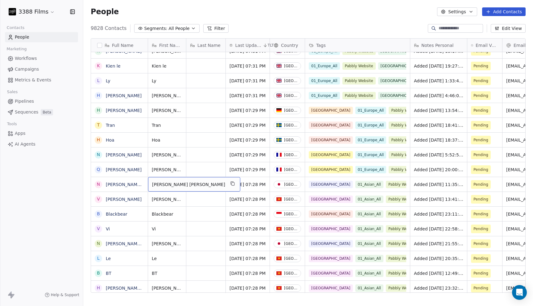
click at [168, 185] on span "[PERSON_NAME] [PERSON_NAME]" at bounding box center [188, 184] width 73 height 6
type textarea "**********"
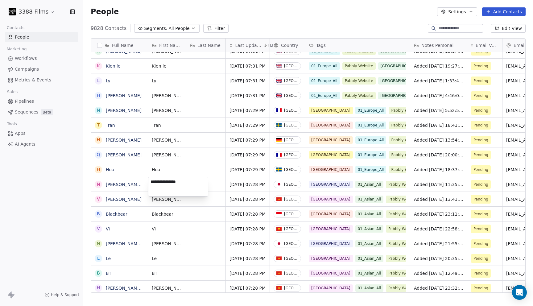
click at [138, 183] on html "3388 Films Contacts People Marketing Workflows Campaigns Metrics & Events Sales…" at bounding box center [266, 153] width 533 height 306
click at [171, 183] on span "[PERSON_NAME]" at bounding box center [170, 184] width 36 height 6
type textarea "********"
click at [224, 183] on html "3388 Films Contacts People Marketing Workflows Campaigns Metrics & Events Sales…" at bounding box center [266, 153] width 533 height 306
click at [203, 185] on div "grid" at bounding box center [205, 184] width 39 height 14
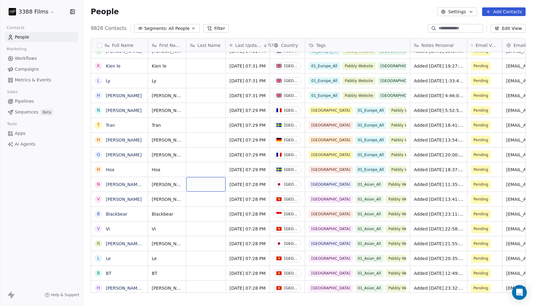
click at [203, 185] on div "grid" at bounding box center [205, 184] width 39 height 14
type textarea "******"
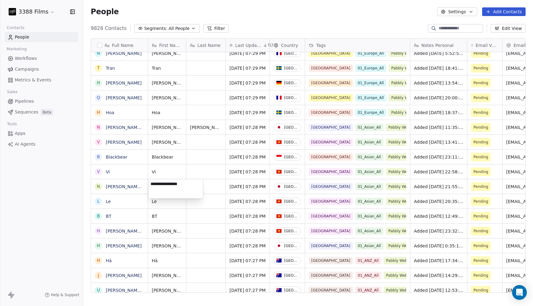
click at [152, 184] on textarea "**********" at bounding box center [175, 188] width 55 height 19
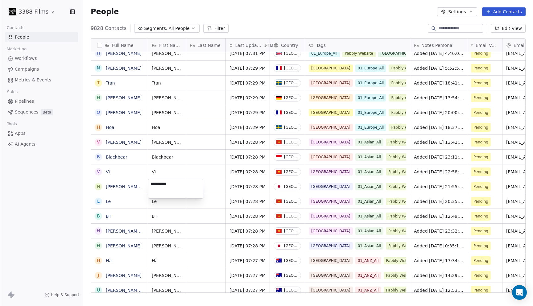
type textarea "**********"
click at [197, 230] on html "3388 Films Contacts People Marketing Workflows Campaigns Metrics & Events Sales…" at bounding box center [266, 153] width 533 height 306
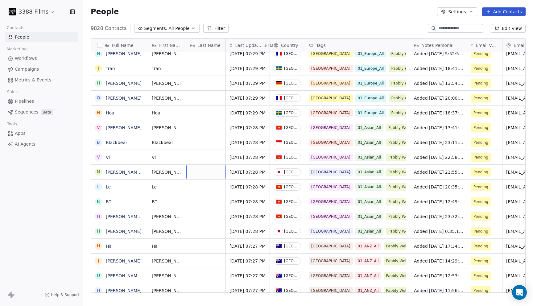
click at [197, 172] on div "grid" at bounding box center [205, 172] width 39 height 14
type textarea "******"
click at [167, 216] on span "[PERSON_NAME] [PERSON_NAME]" at bounding box center [188, 216] width 73 height 6
click at [168, 214] on textarea "**********" at bounding box center [174, 218] width 53 height 19
type textarea "**********"
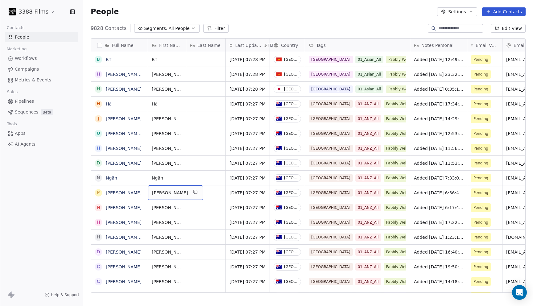
click at [168, 193] on span "[PERSON_NAME]" at bounding box center [170, 193] width 36 height 6
type textarea "*********"
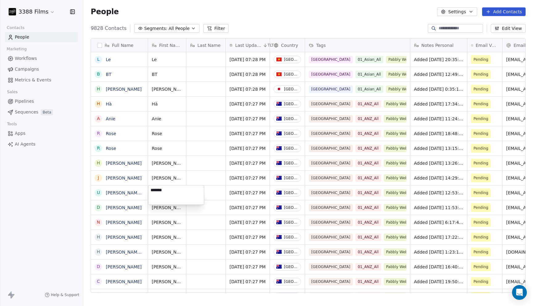
click at [211, 197] on html "3388 Films Contacts People Marketing Workflows Campaigns Metrics & Events Sales…" at bounding box center [266, 153] width 533 height 306
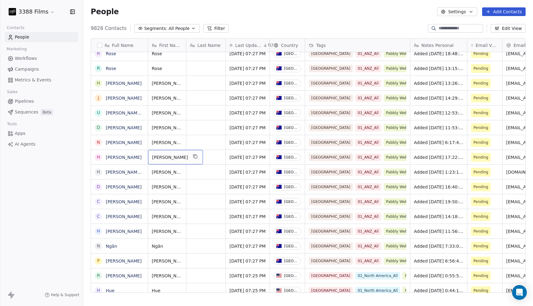
click at [168, 157] on span "[PERSON_NAME]" at bounding box center [170, 157] width 36 height 6
click at [166, 155] on textarea "**********" at bounding box center [174, 159] width 52 height 19
type textarea "**********"
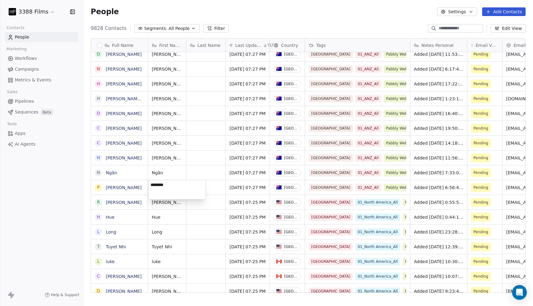
type textarea "*********"
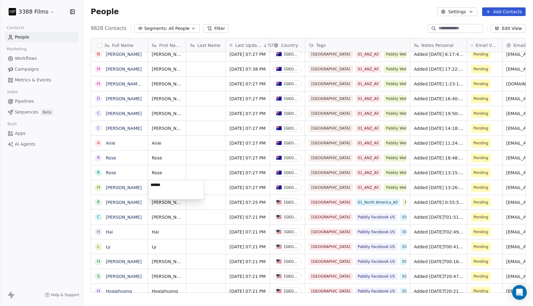
click at [216, 188] on html "3388 Films Contacts People Marketing Workflows Campaigns Metrics & Events Sales…" at bounding box center [266, 153] width 533 height 306
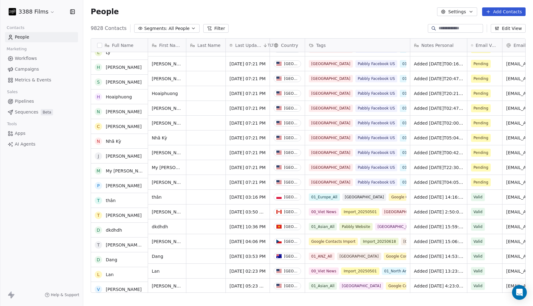
scroll to position [782, 0]
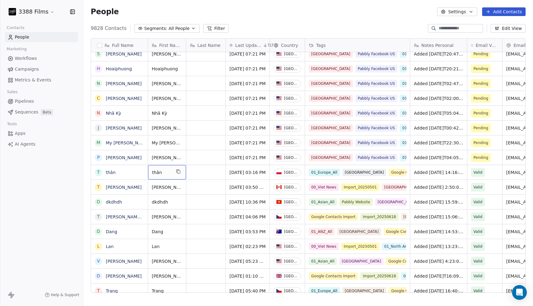
click at [164, 175] on div "thân" at bounding box center [167, 172] width 38 height 14
type textarea "****"
drag, startPoint x: 159, startPoint y: 214, endPoint x: 150, endPoint y: 213, distance: 8.7
click at [150, 213] on textarea "**********" at bounding box center [174, 218] width 52 height 19
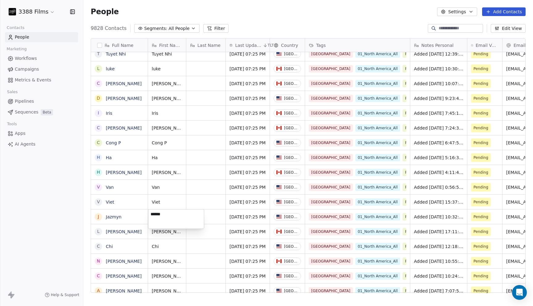
click at [212, 186] on html "3388 Films Contacts People Marketing Workflows Campaigns Metrics & Events Sales…" at bounding box center [266, 153] width 533 height 306
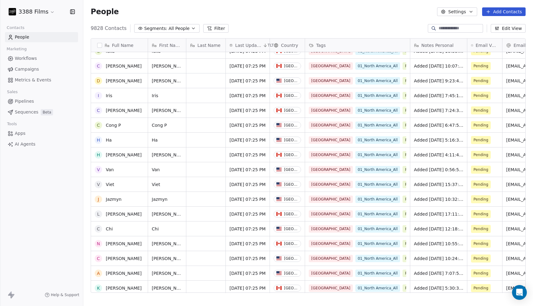
scroll to position [834, 0]
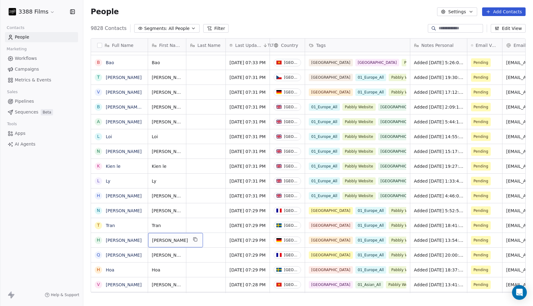
click at [172, 242] on span "[PERSON_NAME]" at bounding box center [170, 240] width 36 height 6
type textarea "**********"
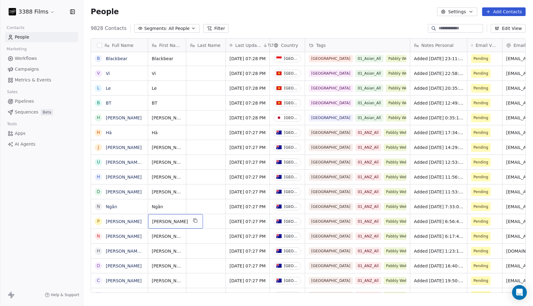
click at [171, 218] on span "[PERSON_NAME]" at bounding box center [170, 221] width 36 height 6
type textarea "*********"
click at [219, 276] on html "3388 Films Contacts People Marketing Workflows Campaigns Metrics & Events Sales…" at bounding box center [266, 153] width 533 height 306
click at [209, 221] on div "grid" at bounding box center [205, 221] width 39 height 14
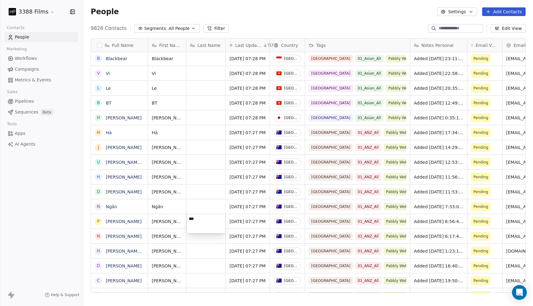
type textarea "****"
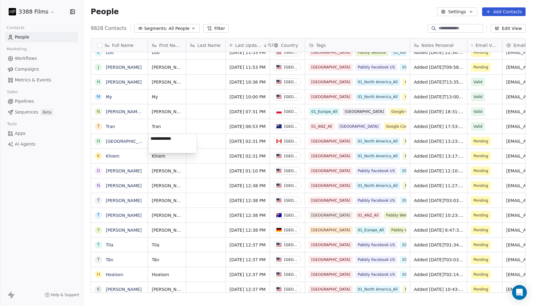
type textarea "**********"
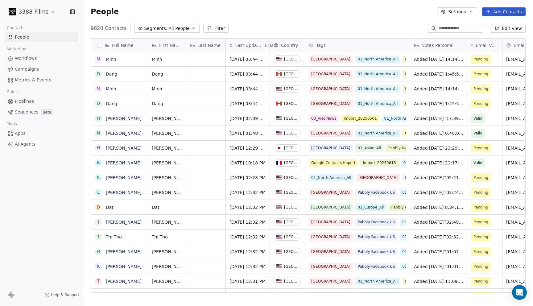
click at [286, 10] on div "People Settings Add Contacts" at bounding box center [308, 11] width 435 height 9
